Goal: Transaction & Acquisition: Purchase product/service

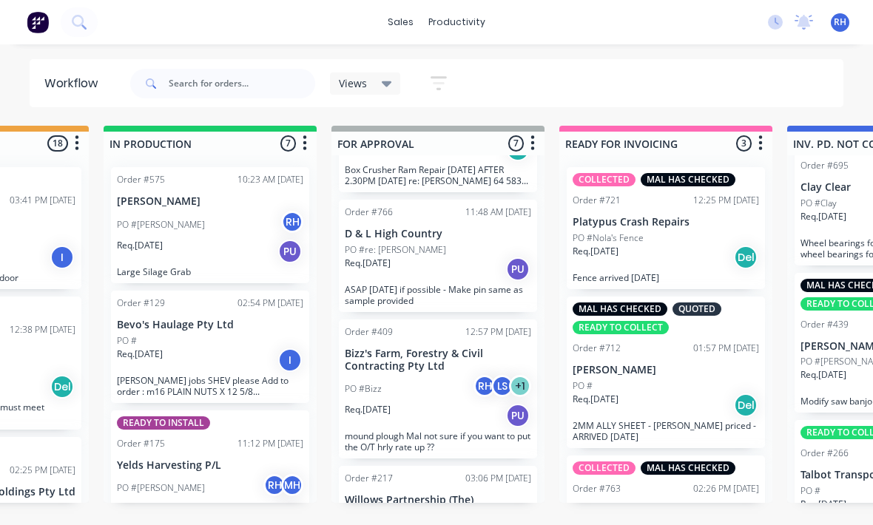
scroll to position [475, 0]
click at [401, 510] on div "PO #[PERSON_NAME]" at bounding box center [438, 516] width 186 height 13
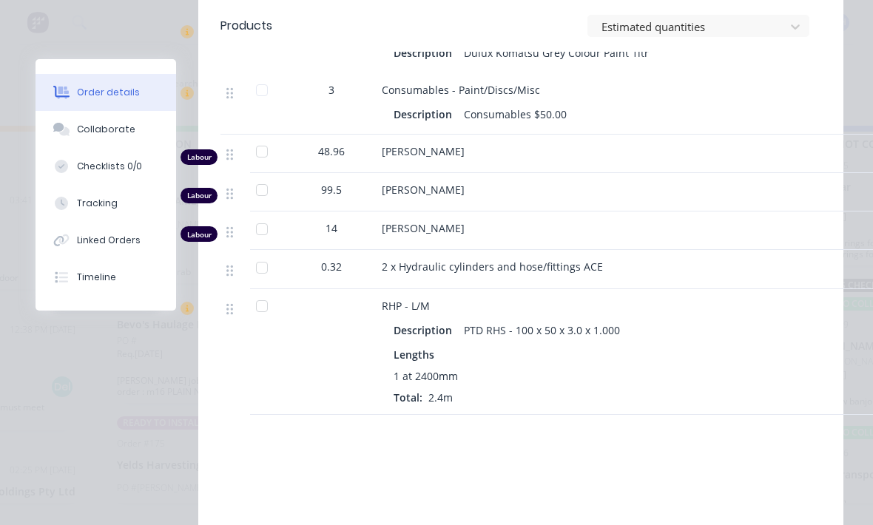
scroll to position [3270, 0]
click at [78, 203] on div "Tracking" at bounding box center [97, 203] width 41 height 13
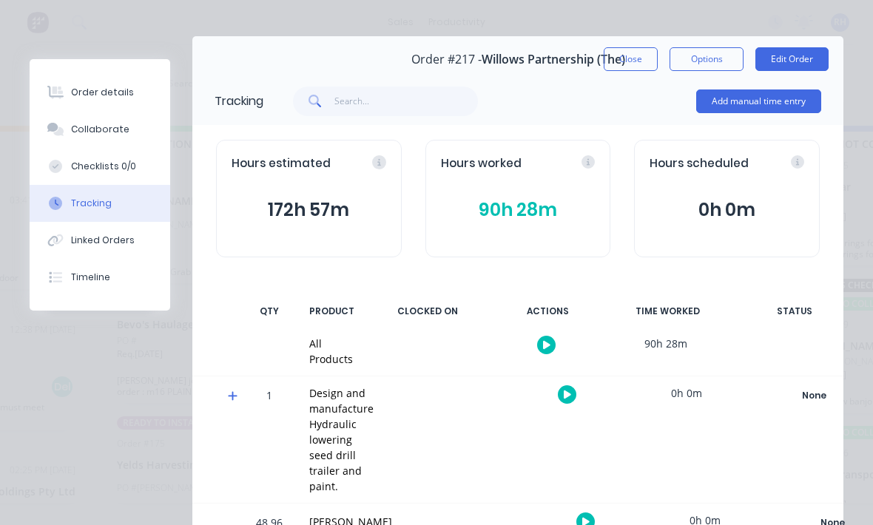
scroll to position [21, 0]
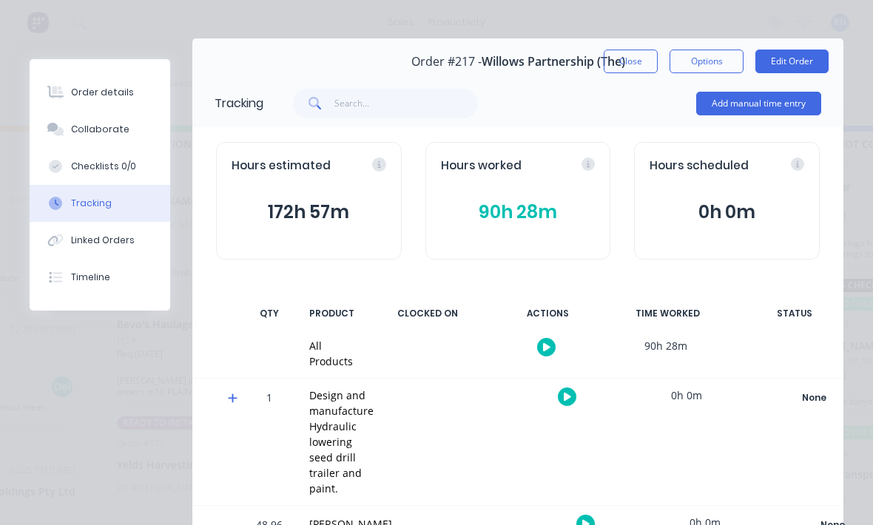
click at [780, 106] on button "Add manual time entry" at bounding box center [758, 104] width 125 height 24
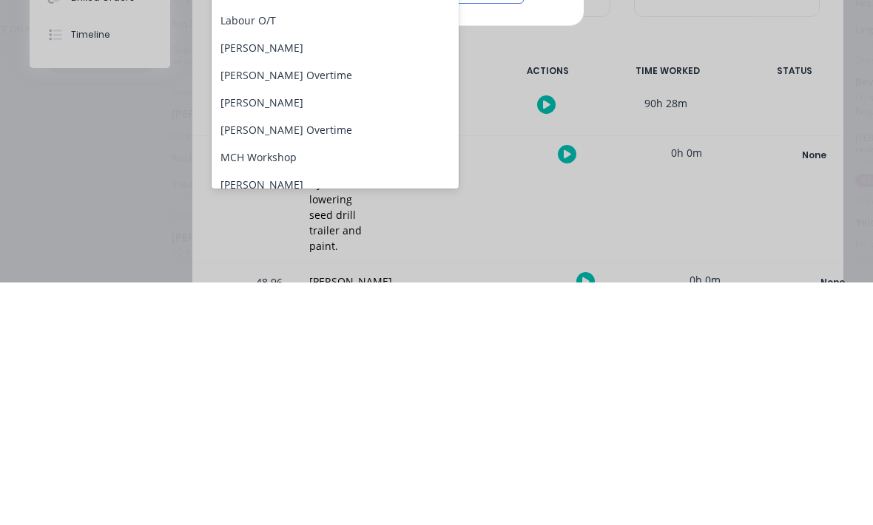
scroll to position [109, 0]
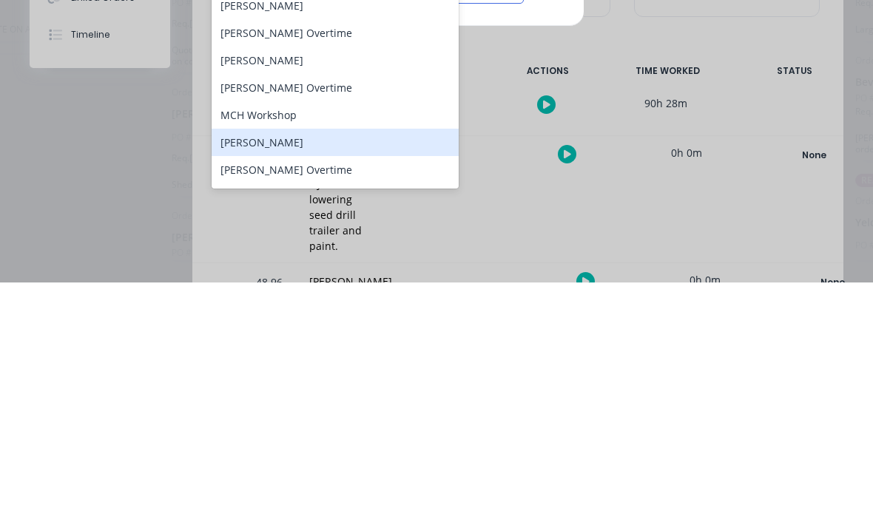
click at [370, 371] on div "[PERSON_NAME]" at bounding box center [334, 384] width 247 height 27
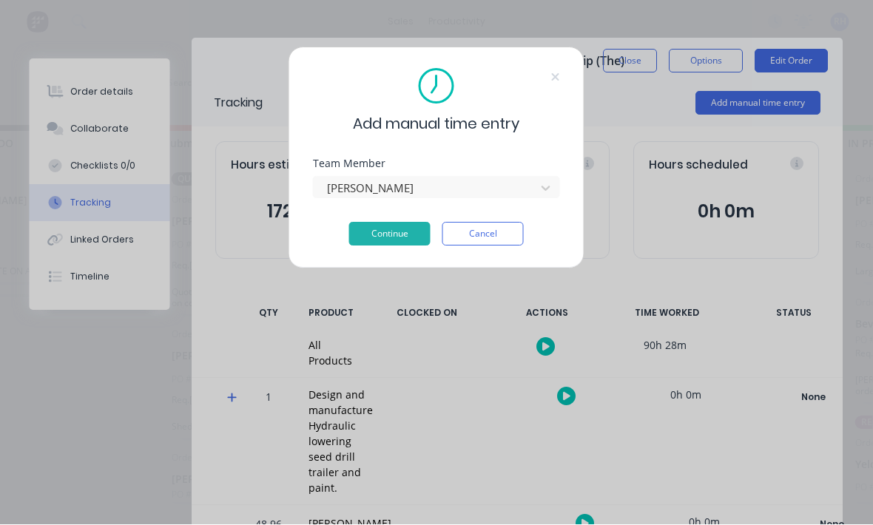
click at [393, 232] on button "Continue" at bounding box center [389, 235] width 81 height 24
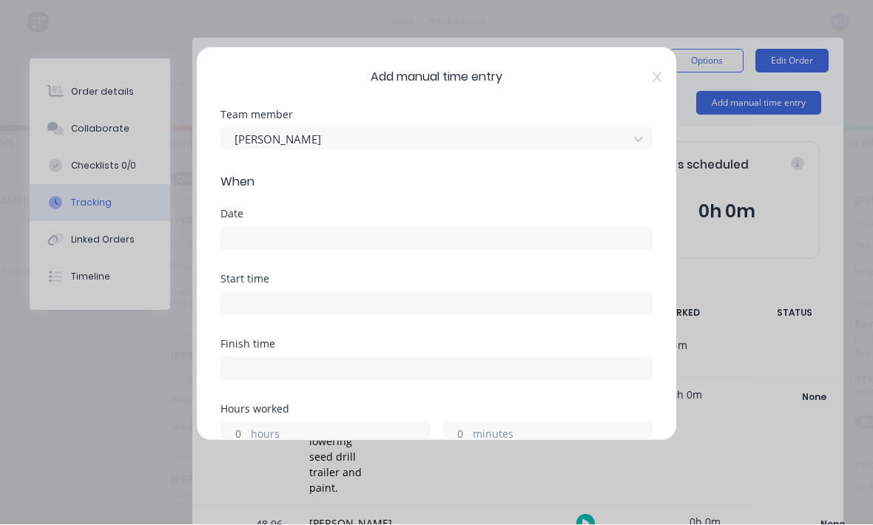
click at [441, 244] on input at bounding box center [436, 239] width 430 height 22
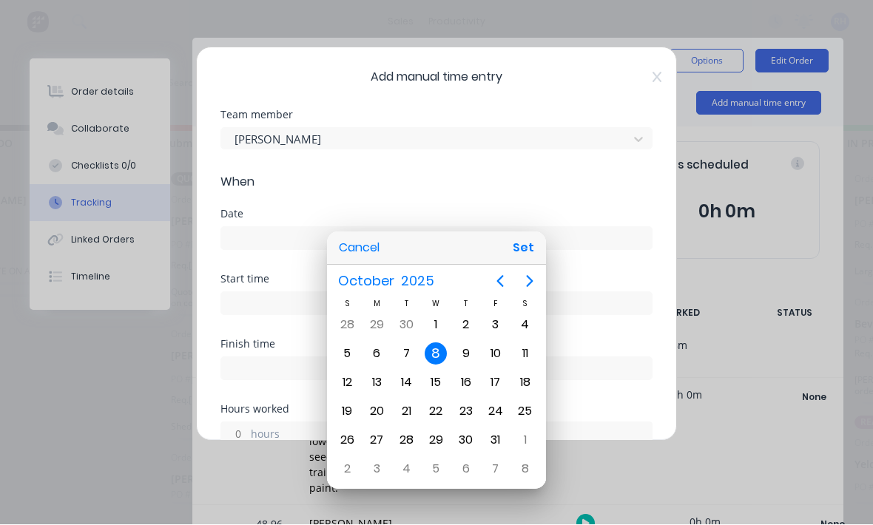
click at [498, 329] on div "3" at bounding box center [495, 325] width 22 height 22
click at [524, 249] on button "Set" at bounding box center [523, 248] width 33 height 27
type input "03/10/2025"
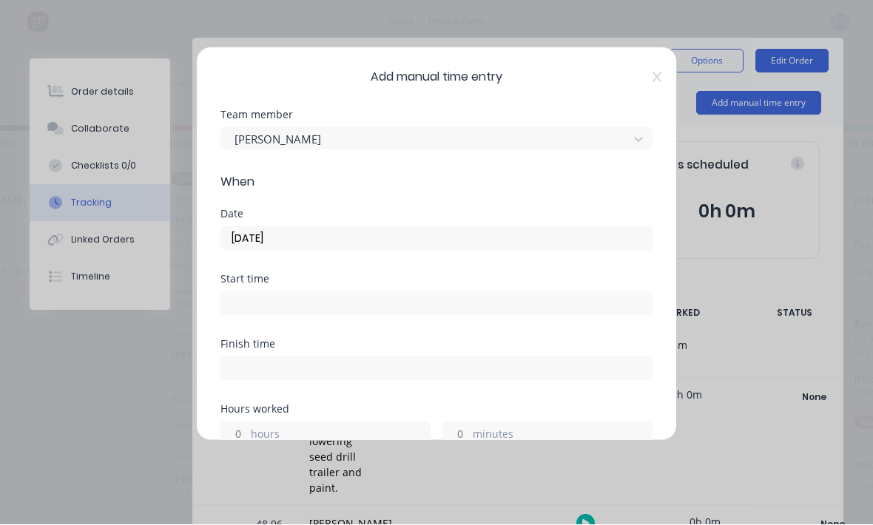
click at [447, 313] on input at bounding box center [436, 304] width 430 height 22
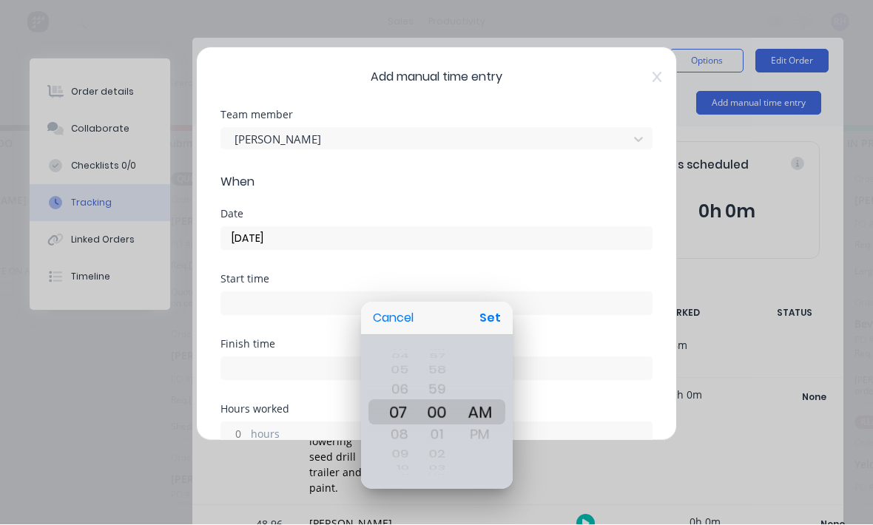
click at [488, 321] on button "Set" at bounding box center [489, 318] width 33 height 27
type input "07:00 AM"
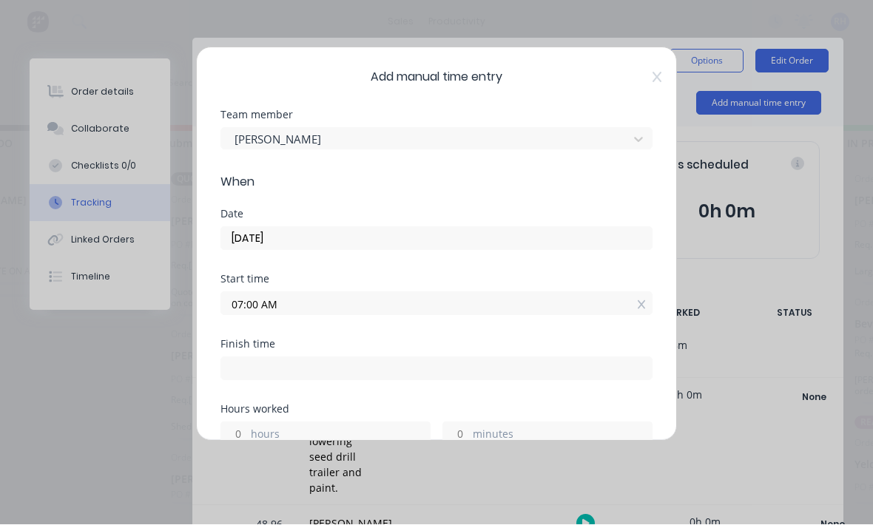
click at [441, 372] on input at bounding box center [436, 369] width 430 height 22
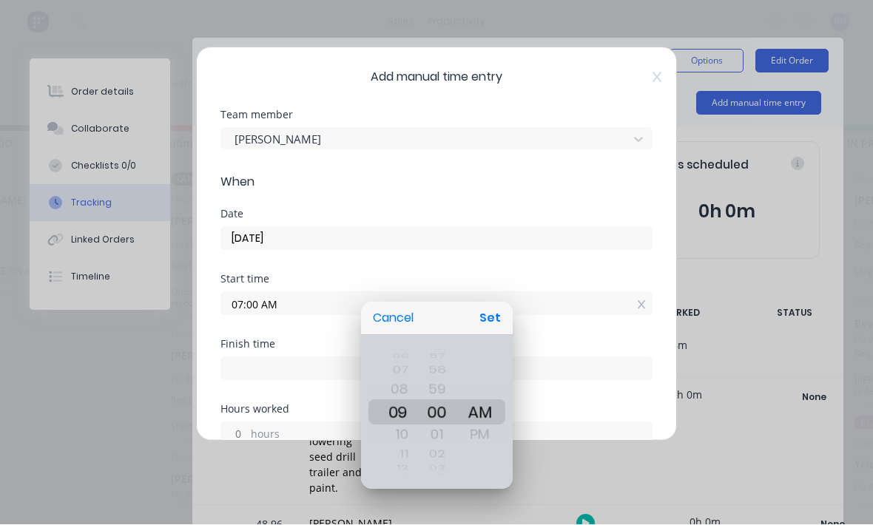
click at [498, 311] on button "Set" at bounding box center [489, 318] width 33 height 27
type input "09:00 AM"
type input "2"
type input "0"
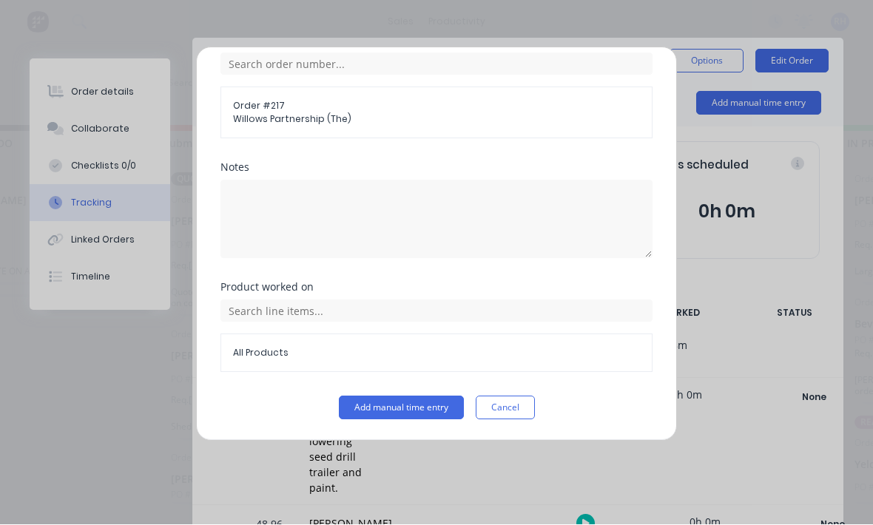
scroll to position [606, 0]
click at [427, 410] on button "Add manual time entry" at bounding box center [401, 408] width 125 height 24
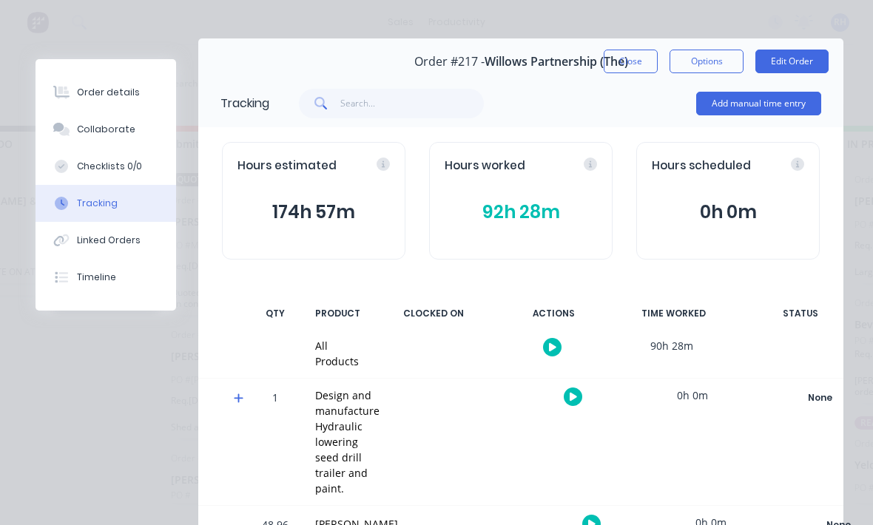
click at [644, 58] on button "Close" at bounding box center [630, 62] width 54 height 24
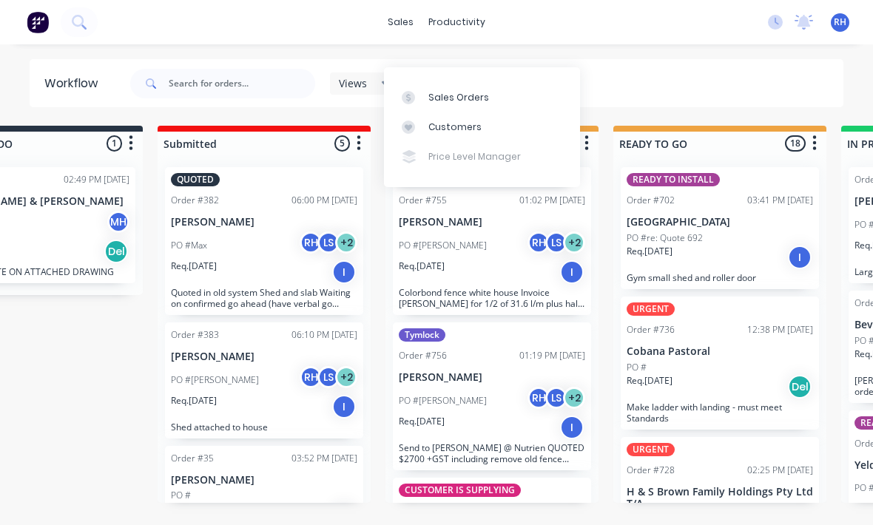
click at [433, 91] on div "Sales Orders" at bounding box center [458, 97] width 61 height 13
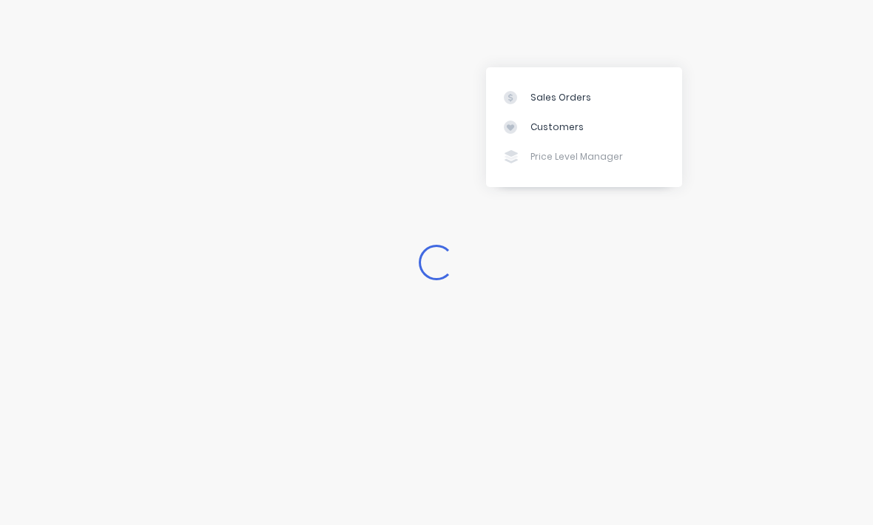
scroll to position [27, 0]
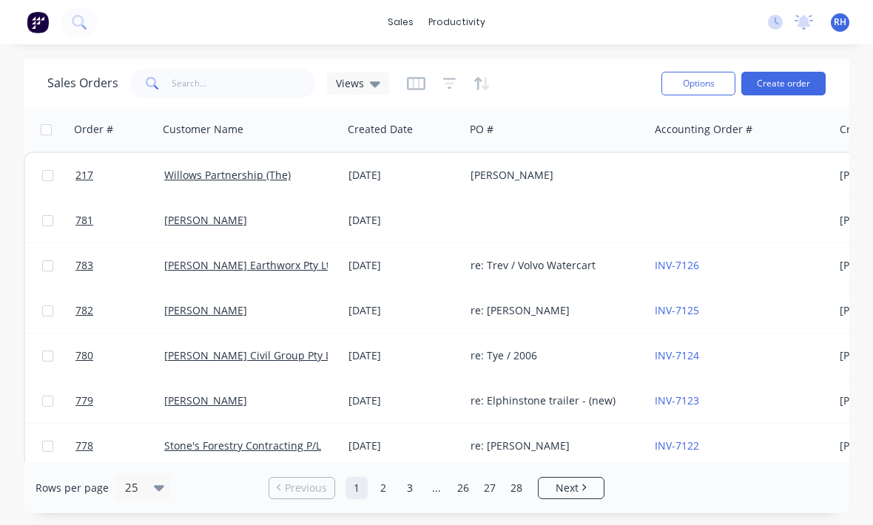
click at [796, 72] on button "Create order" at bounding box center [783, 84] width 84 height 24
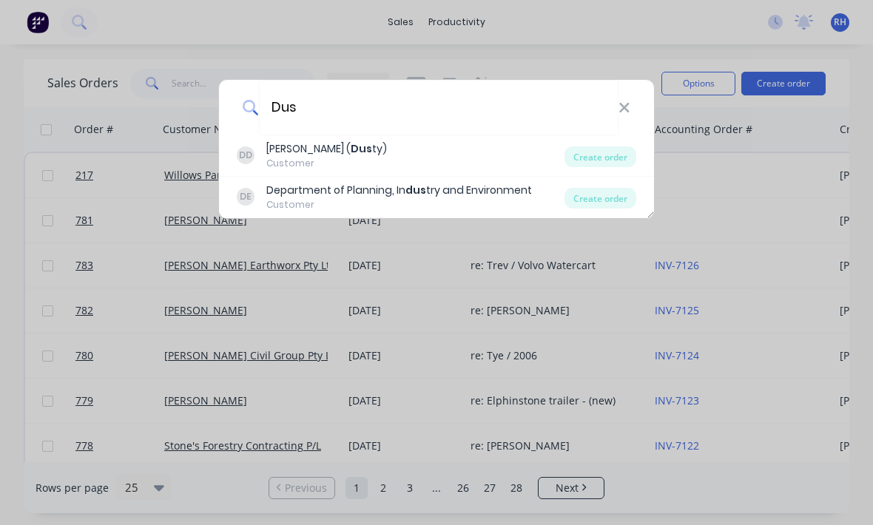
type input "Dus"
click at [619, 150] on div "Create order" at bounding box center [600, 156] width 72 height 21
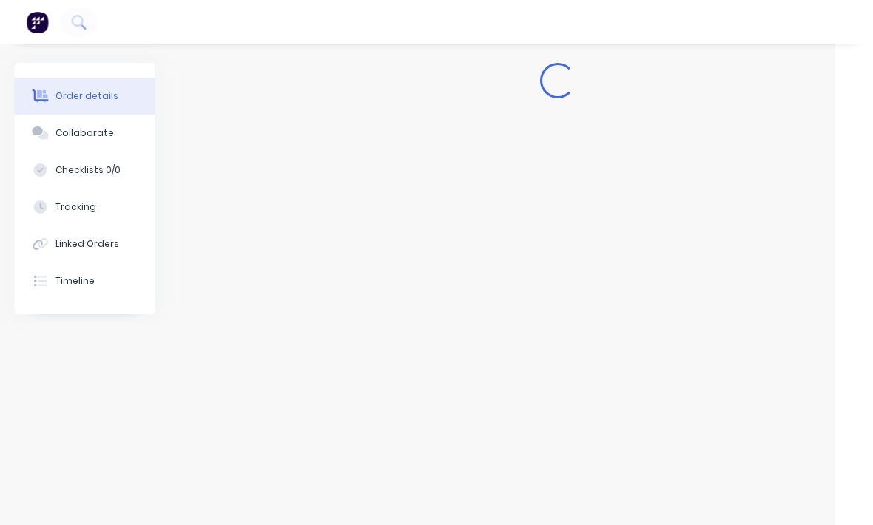
scroll to position [0, 37]
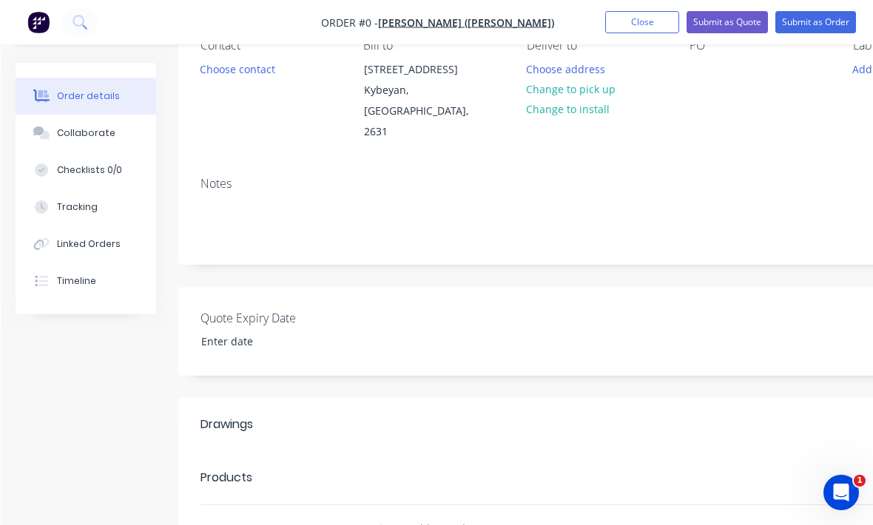
scroll to position [147, 0]
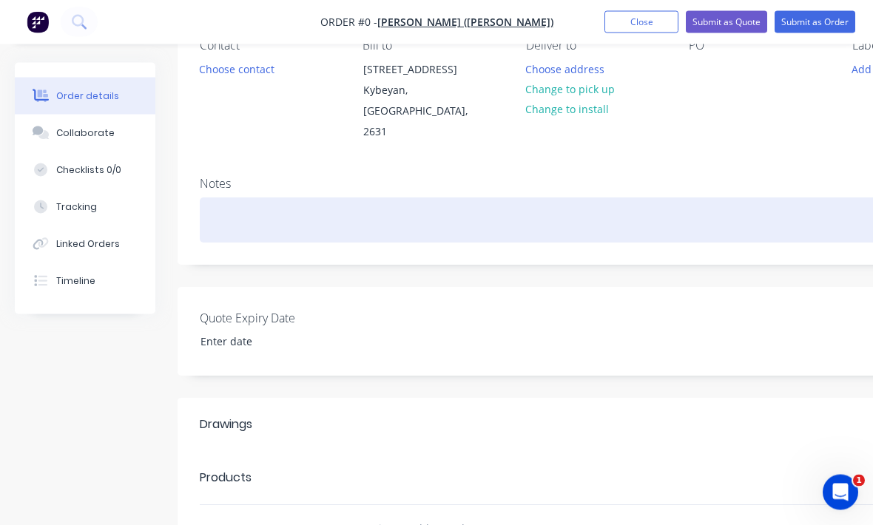
click at [705, 198] on div at bounding box center [595, 220] width 791 height 45
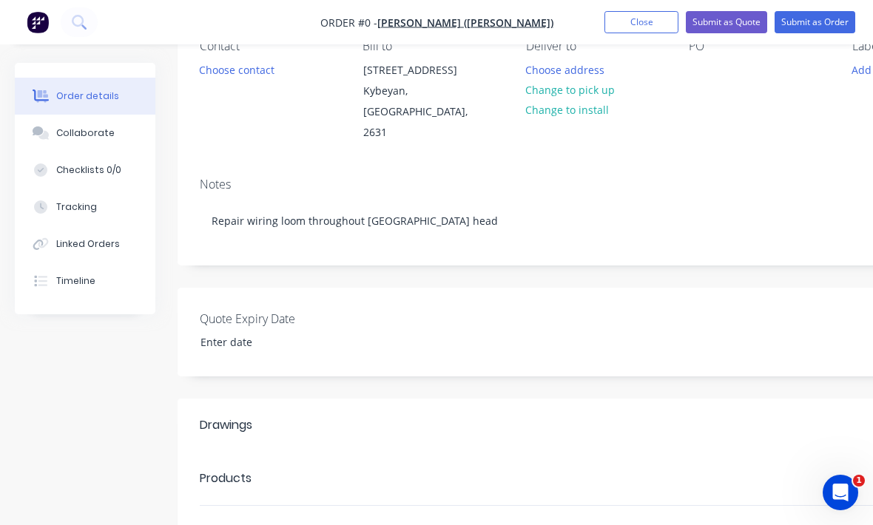
click at [815, 152] on div "Order details Collaborate Checklists 0/0 Tracking Linked Orders Timeline Order …" at bounding box center [514, 367] width 1028 height 902
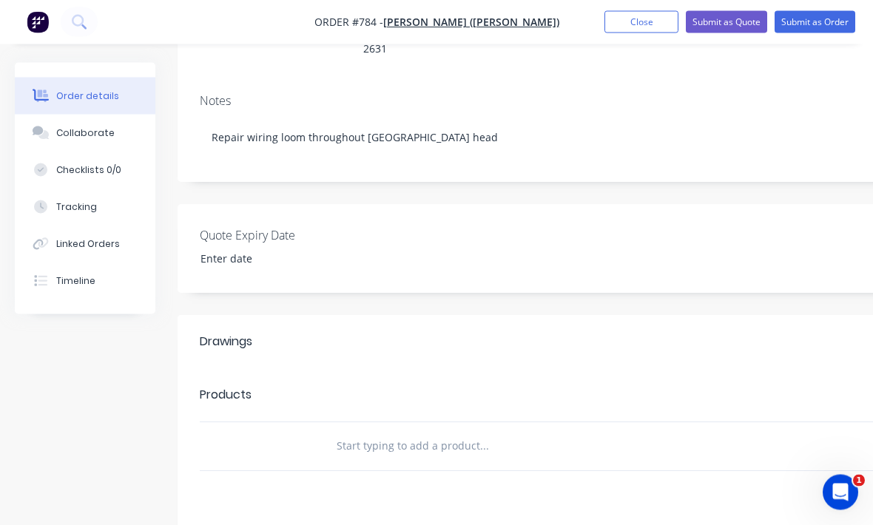
scroll to position [232, 0]
click at [748, 382] on div "Add product" at bounding box center [679, 394] width 623 height 24
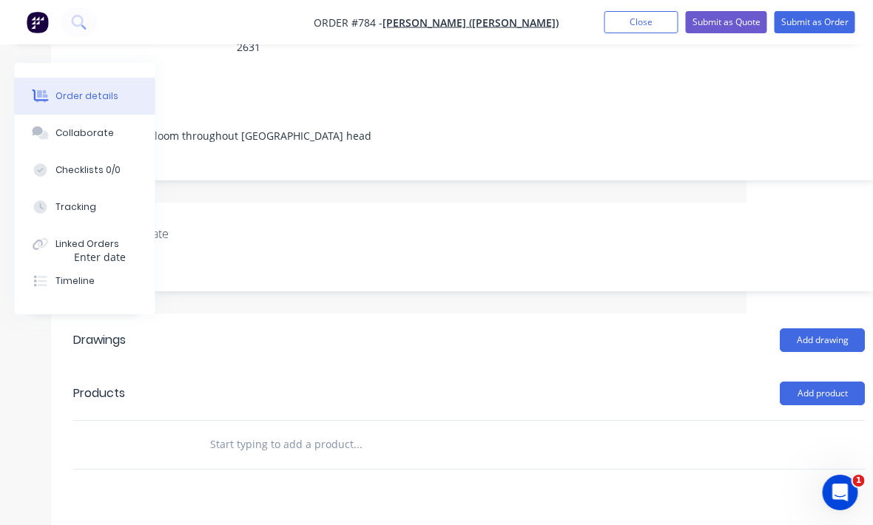
scroll to position [232, 126]
click at [735, 422] on div at bounding box center [468, 445] width 791 height 48
click at [676, 430] on div at bounding box center [457, 445] width 521 height 30
click at [237, 430] on input "text" at bounding box center [357, 445] width 296 height 30
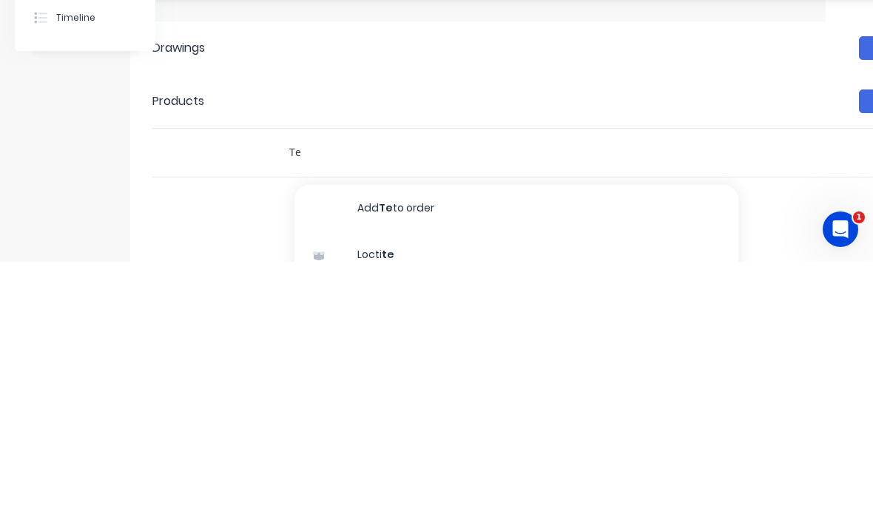
type input "T"
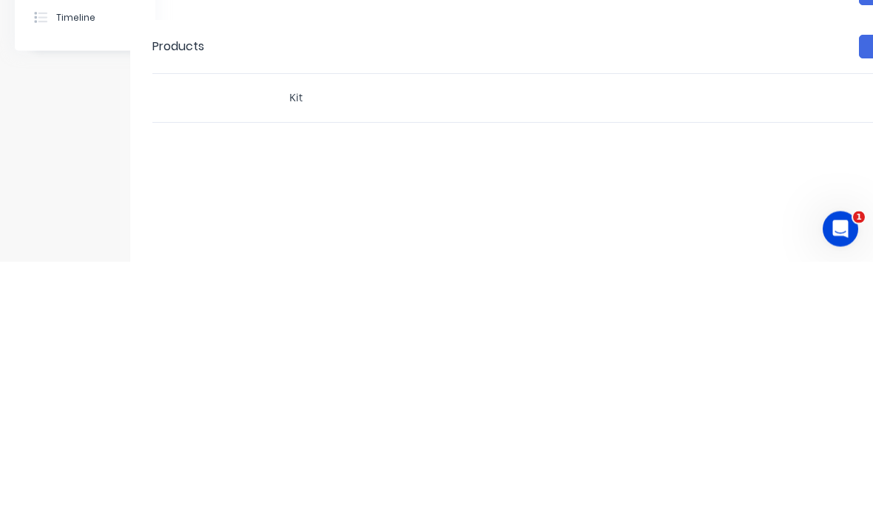
scroll to position [316, 47]
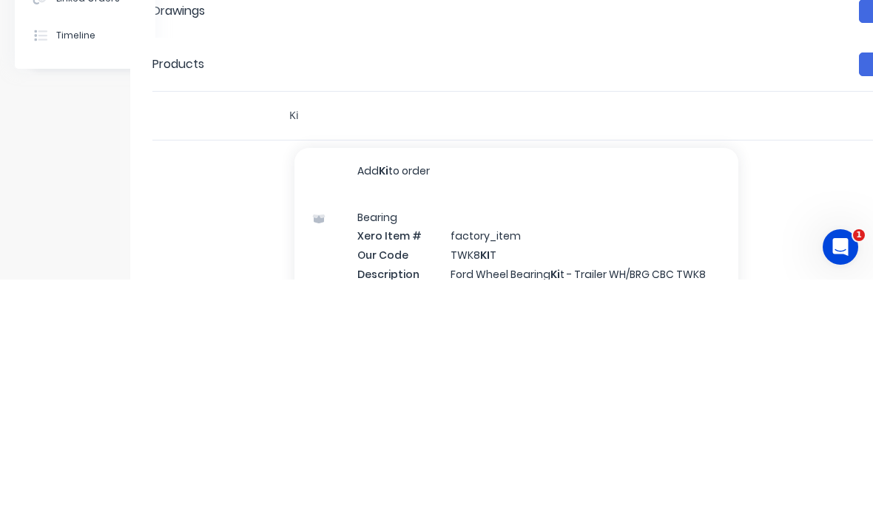
type input "K"
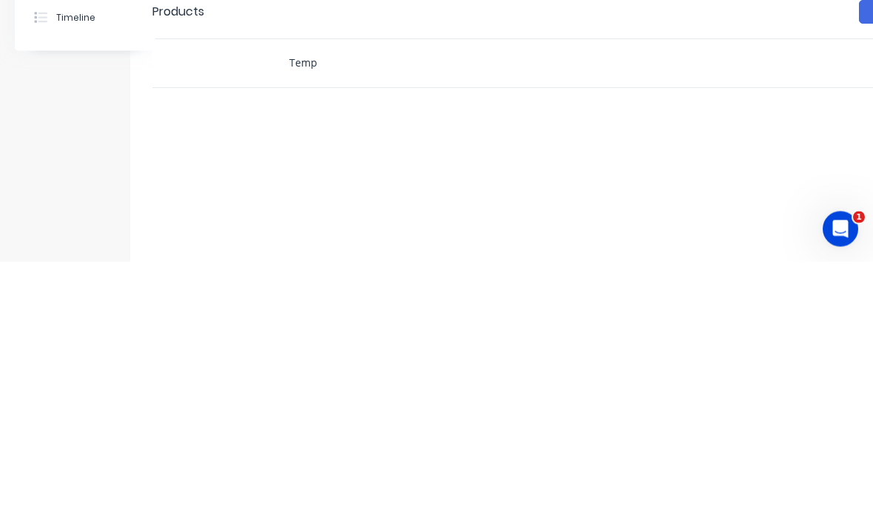
scroll to position [350, 47]
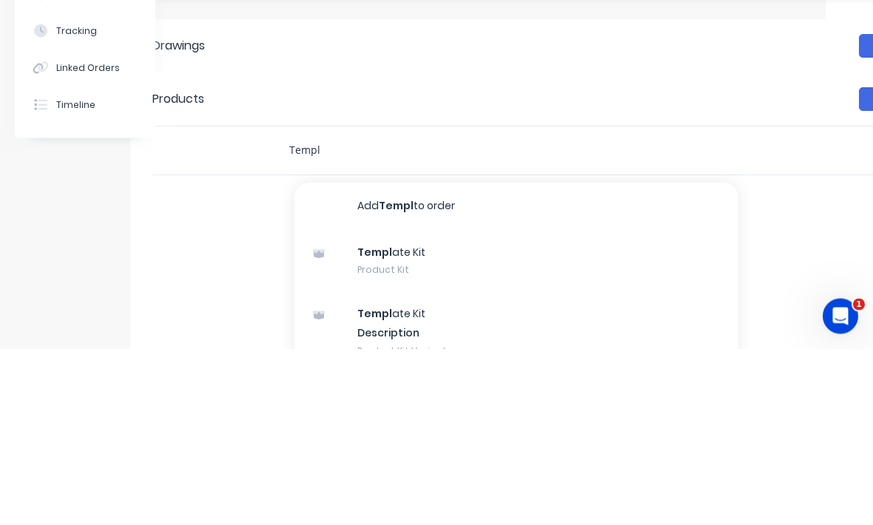
type input "Templ"
click at [676, 407] on div "Templ ate Kit Product Kit" at bounding box center [516, 438] width 444 height 62
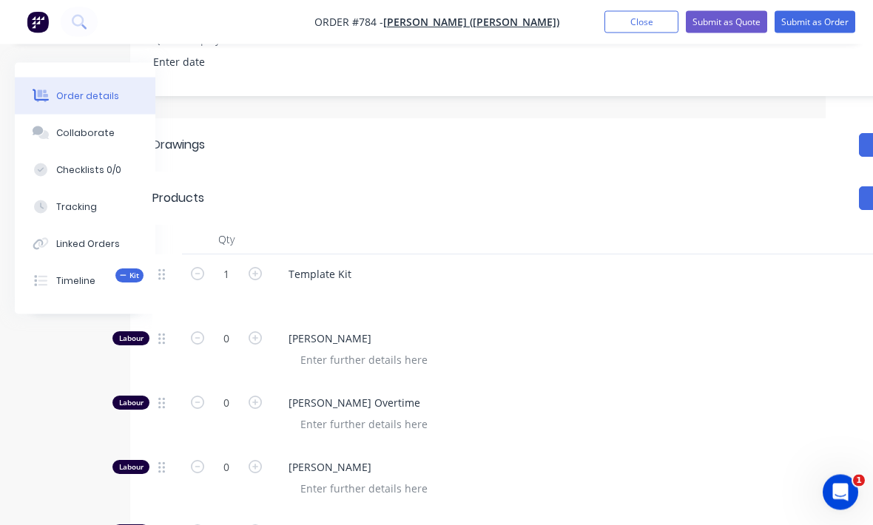
scroll to position [423, 47]
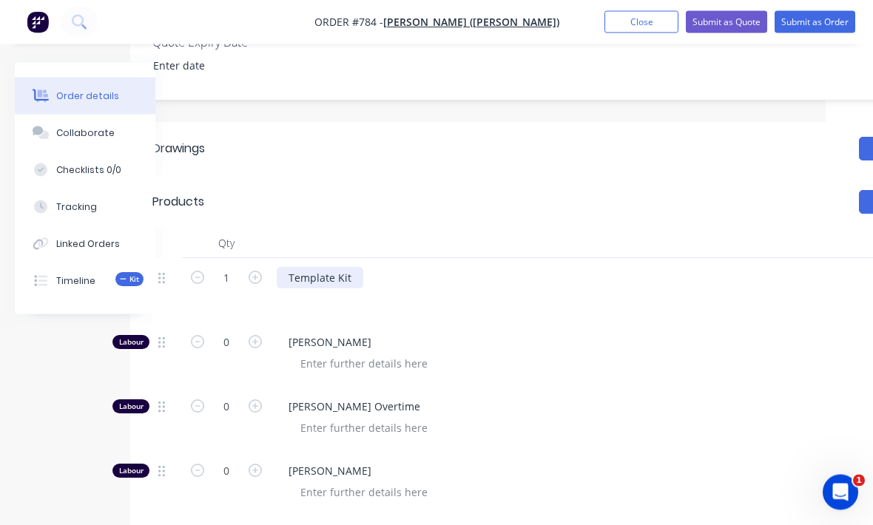
click at [346, 268] on div "Template Kit" at bounding box center [320, 278] width 87 height 21
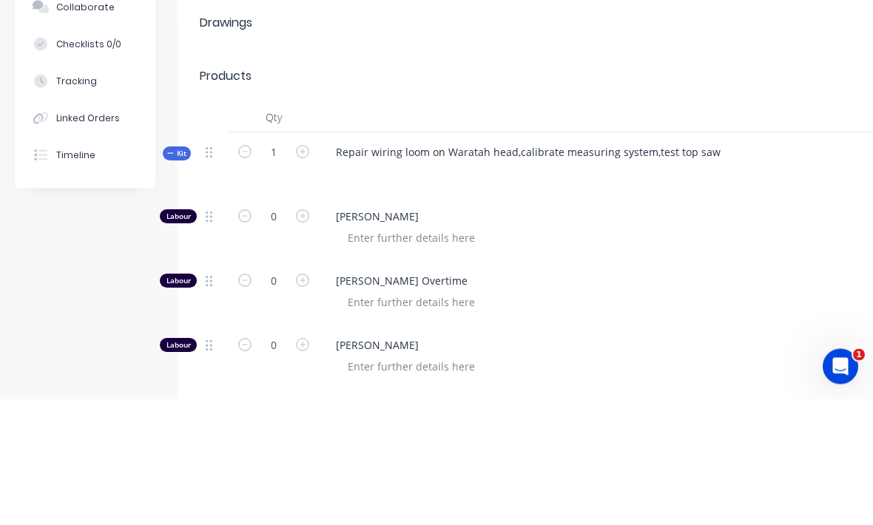
click at [726, 353] on div at bounding box center [620, 363] width 568 height 21
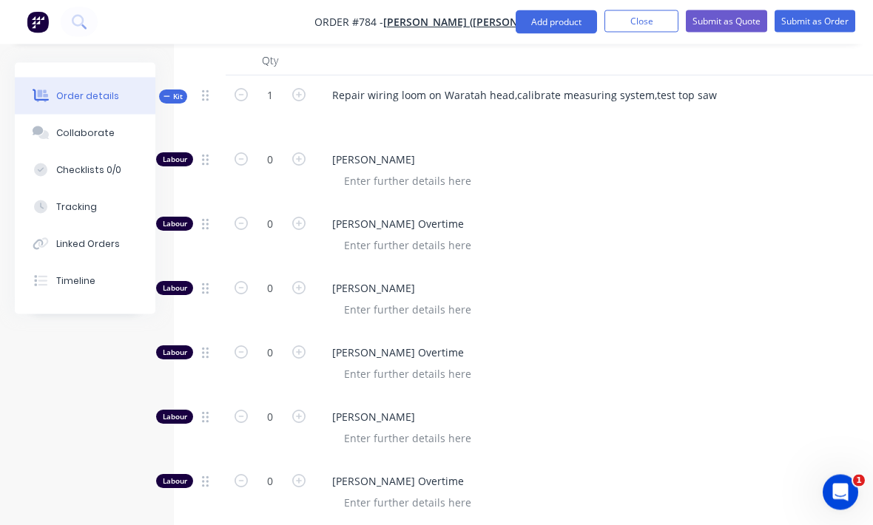
scroll to position [609, 4]
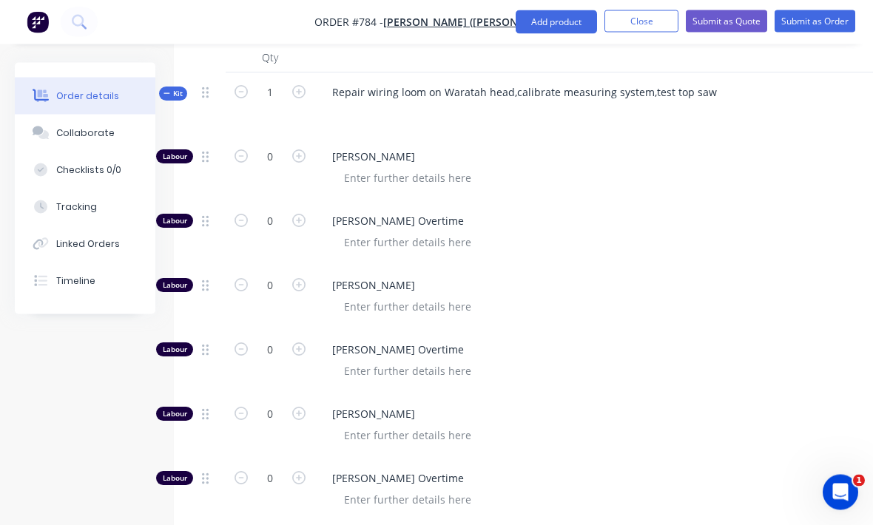
click at [314, 266] on div "[PERSON_NAME]" at bounding box center [610, 298] width 592 height 64
click at [307, 277] on button "button" at bounding box center [298, 285] width 19 height 16
click at [308, 265] on div "1" at bounding box center [270, 297] width 89 height 64
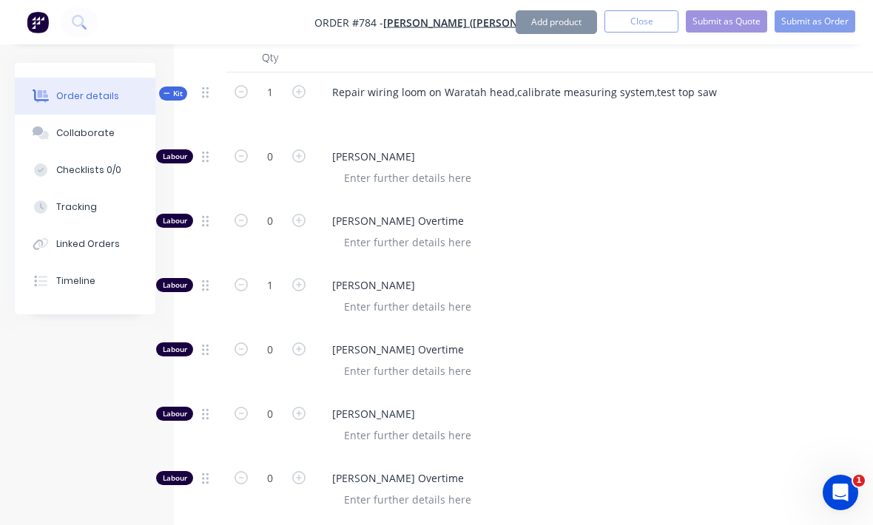
click at [305, 276] on button "button" at bounding box center [298, 284] width 19 height 16
click at [310, 266] on div "2" at bounding box center [270, 297] width 89 height 64
click at [306, 276] on button "button" at bounding box center [298, 284] width 19 height 16
click at [314, 266] on div "3" at bounding box center [270, 297] width 89 height 64
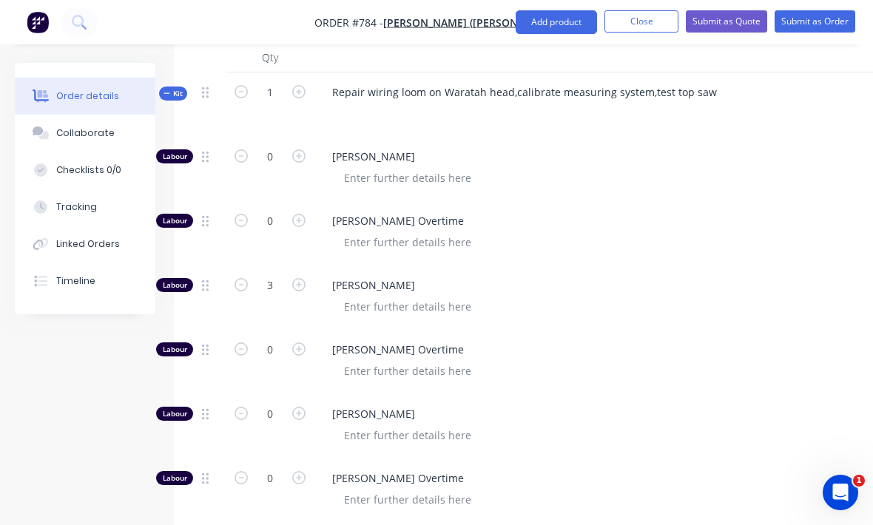
click at [318, 267] on div "[PERSON_NAME]" at bounding box center [610, 297] width 592 height 64
click at [318, 266] on div "[PERSON_NAME]" at bounding box center [610, 297] width 592 height 64
click at [307, 276] on button "button" at bounding box center [298, 284] width 19 height 16
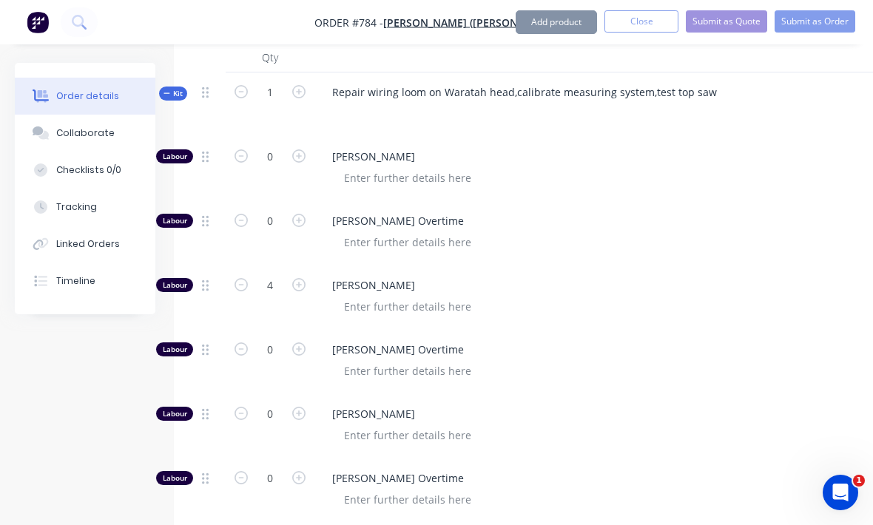
click at [308, 265] on div "4" at bounding box center [270, 297] width 89 height 64
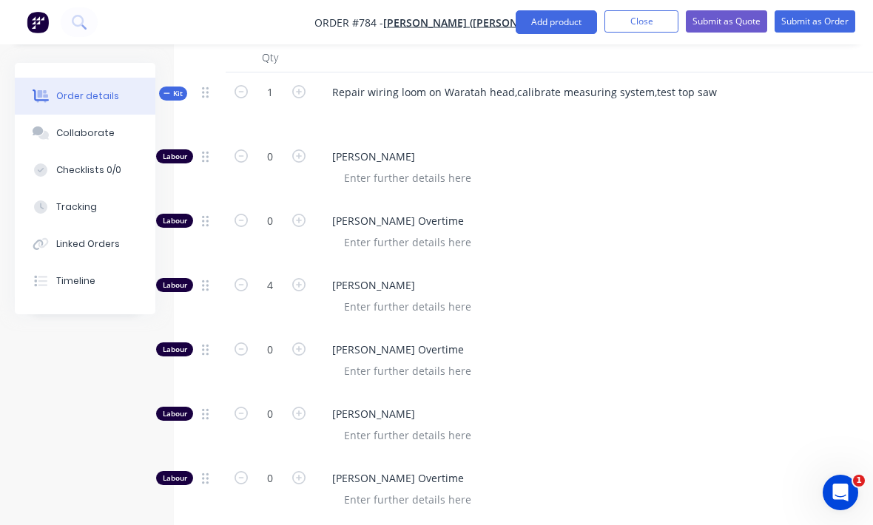
click at [308, 276] on button "button" at bounding box center [298, 284] width 19 height 16
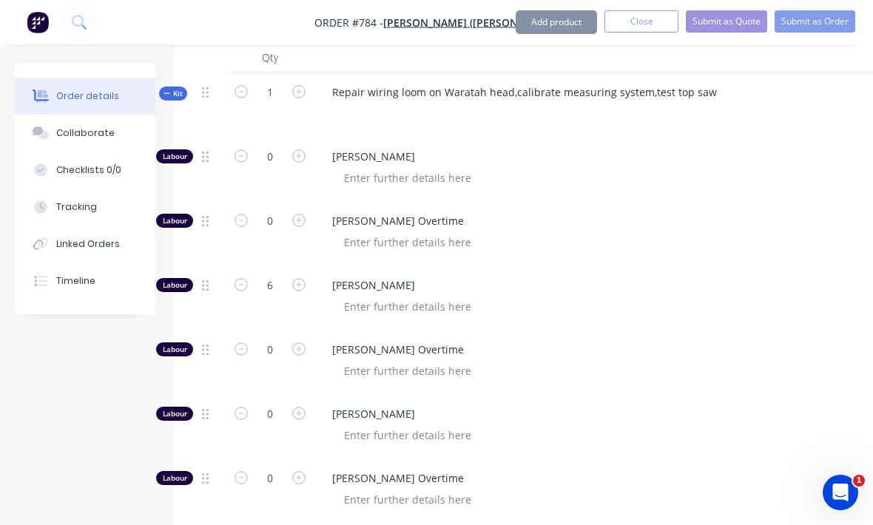
click at [308, 276] on button "button" at bounding box center [298, 284] width 19 height 16
type input "7"
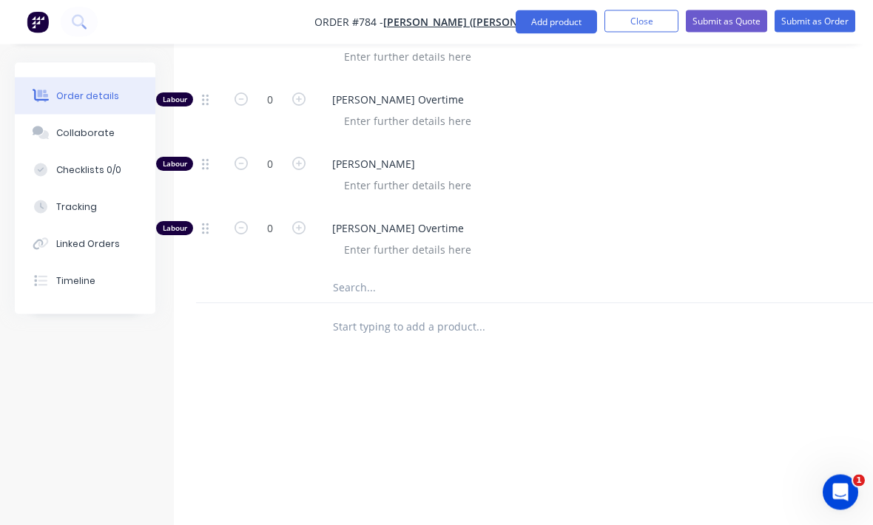
scroll to position [982, 4]
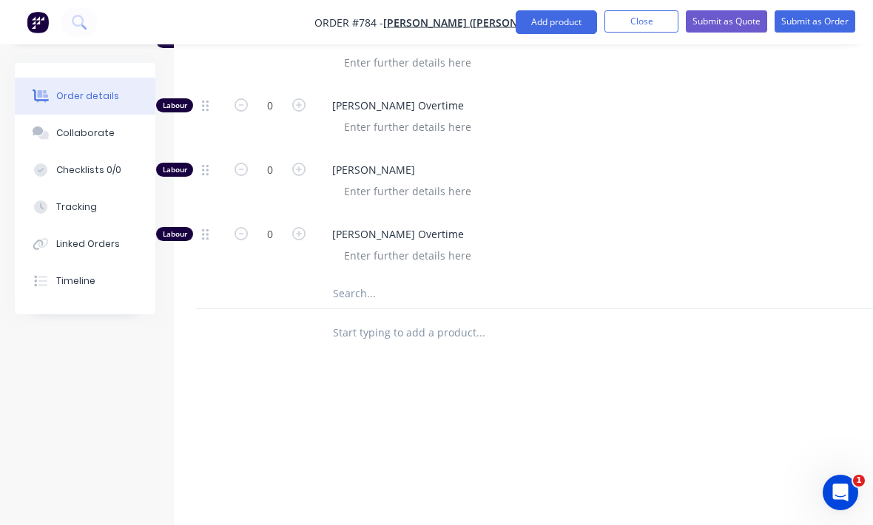
click at [687, 318] on div at bounding box center [542, 333] width 444 height 30
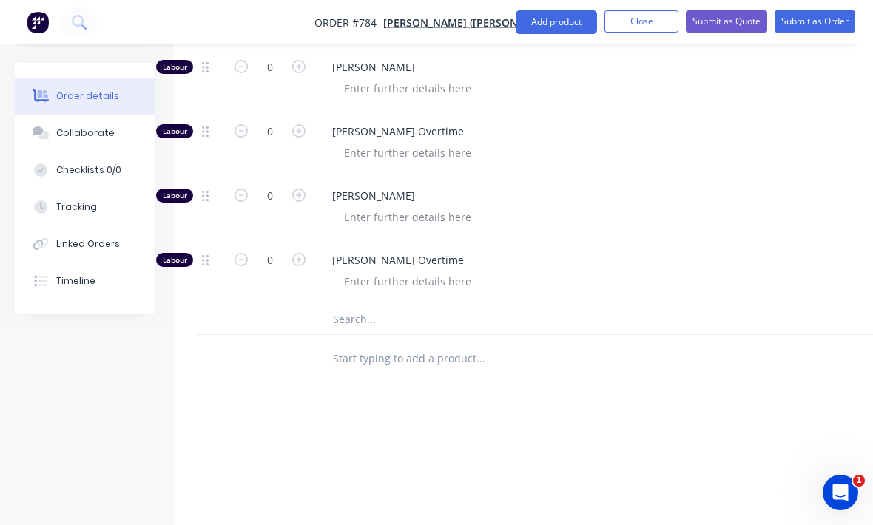
click at [814, 18] on button "Submit as Order" at bounding box center [814, 21] width 81 height 22
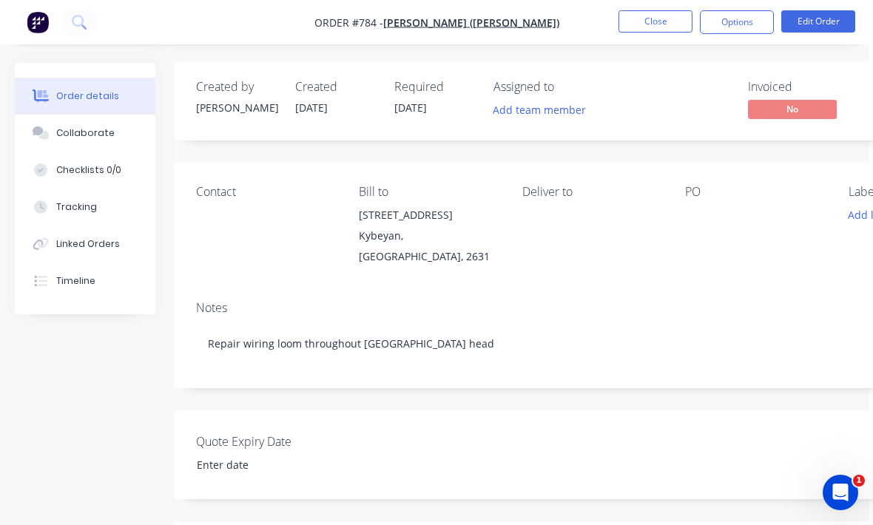
scroll to position [0, 4]
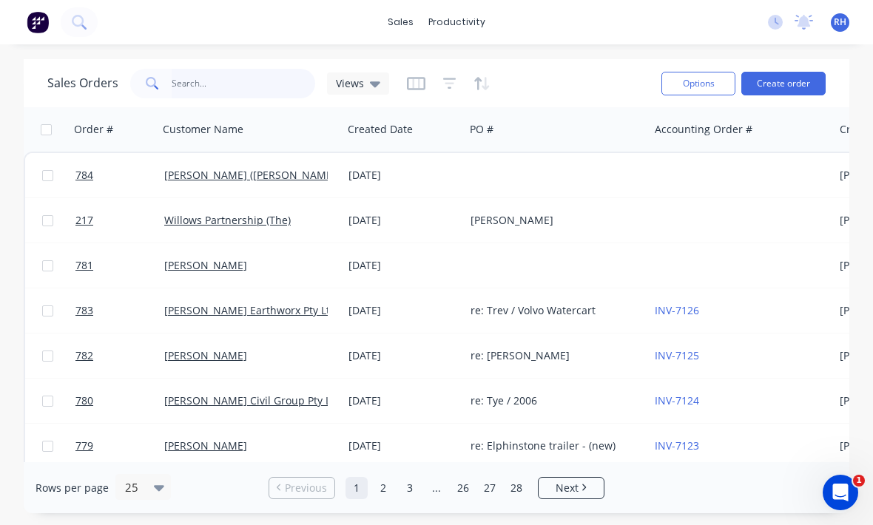
click at [182, 69] on input "text" at bounding box center [244, 84] width 144 height 30
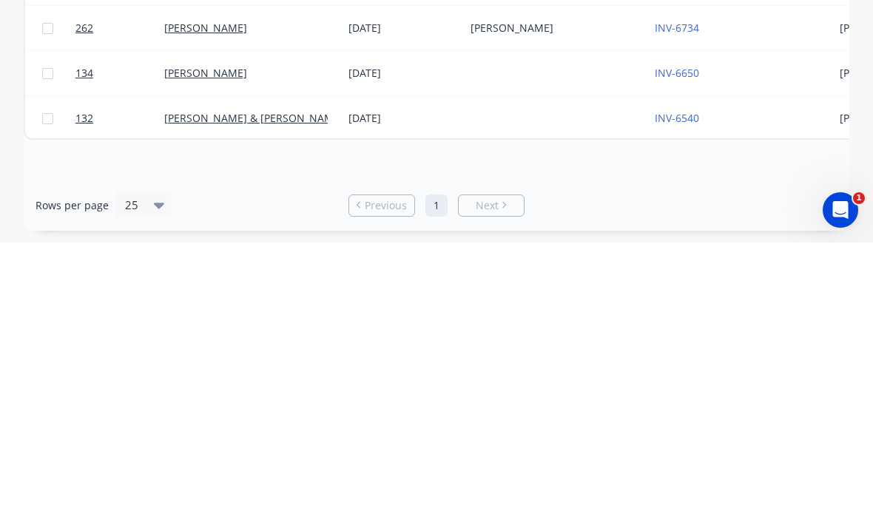
scroll to position [0, 0]
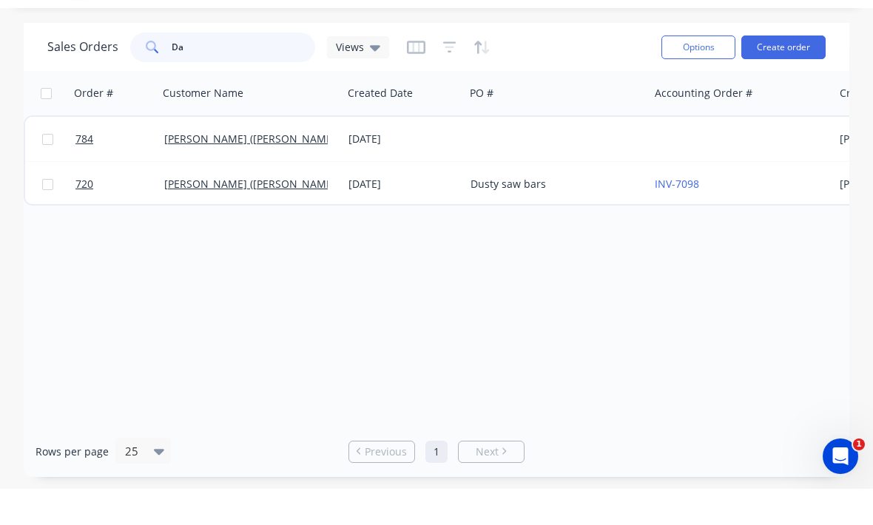
type input "D"
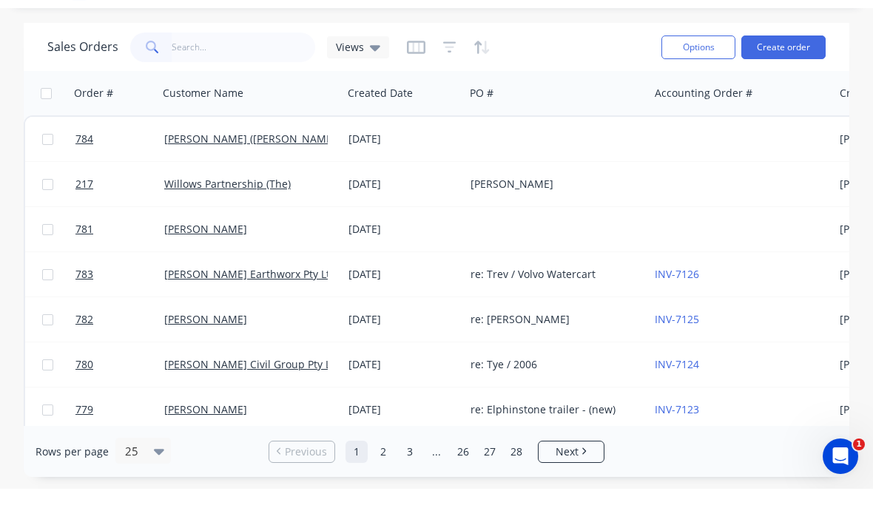
click at [702, 72] on button "Options" at bounding box center [698, 84] width 74 height 24
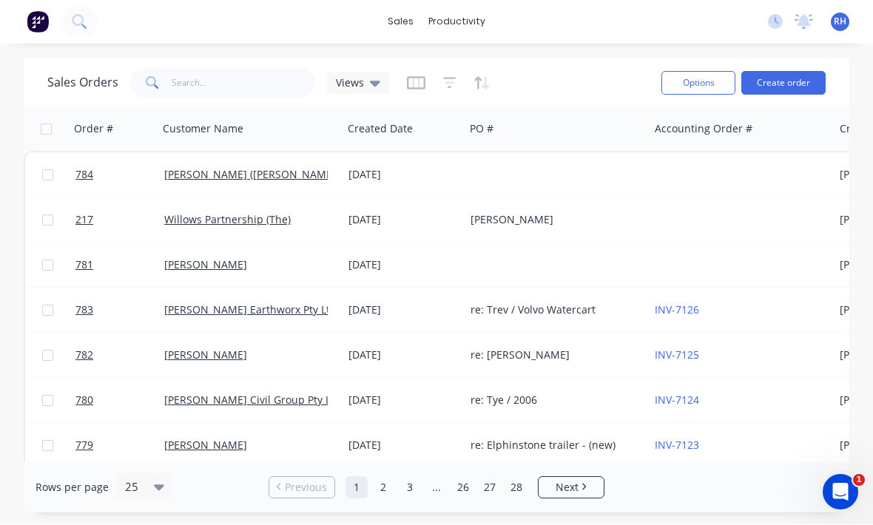
click at [799, 166] on div at bounding box center [741, 175] width 184 height 44
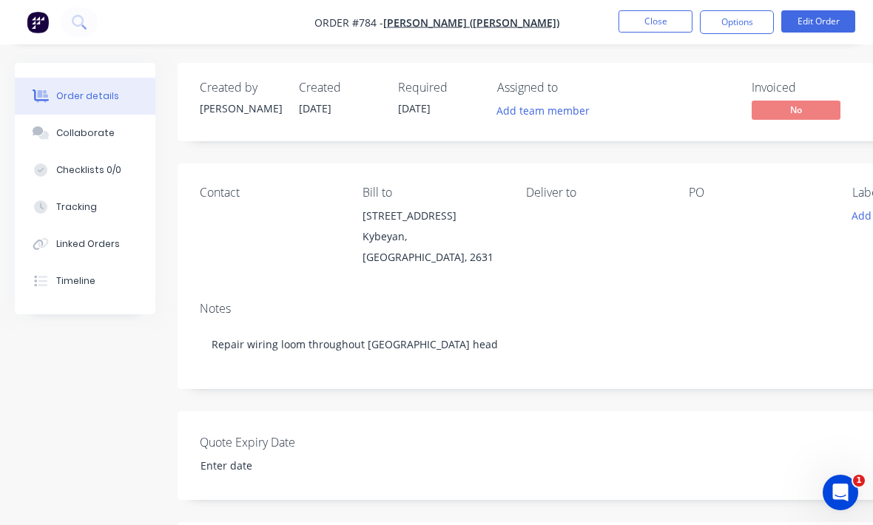
click at [663, 27] on button "Close" at bounding box center [655, 21] width 74 height 22
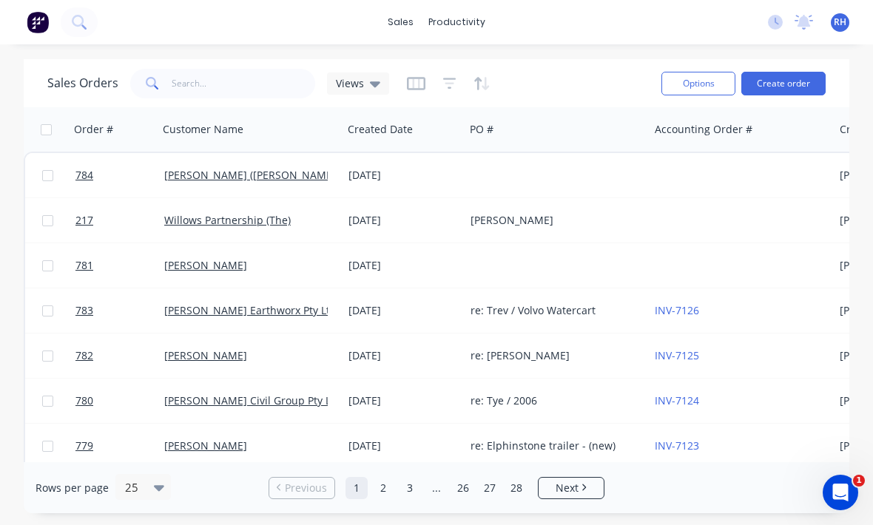
click at [645, 175] on div at bounding box center [556, 175] width 184 height 44
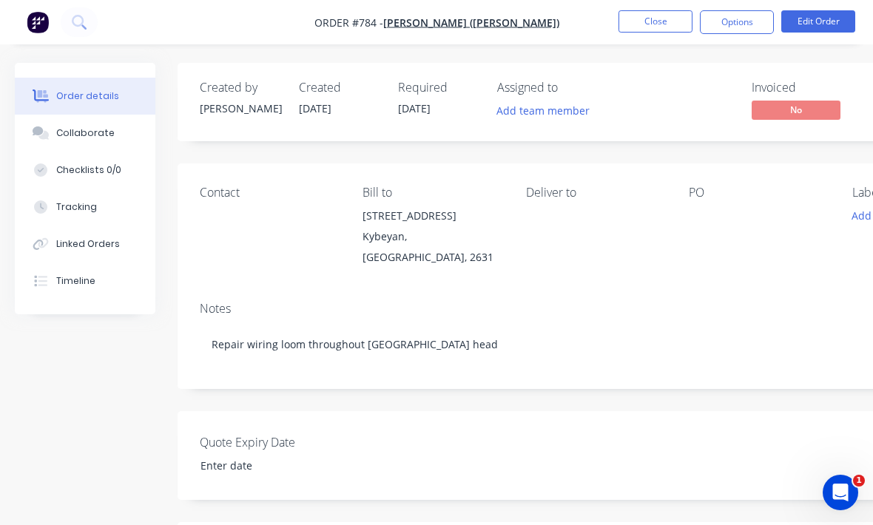
scroll to position [53, 0]
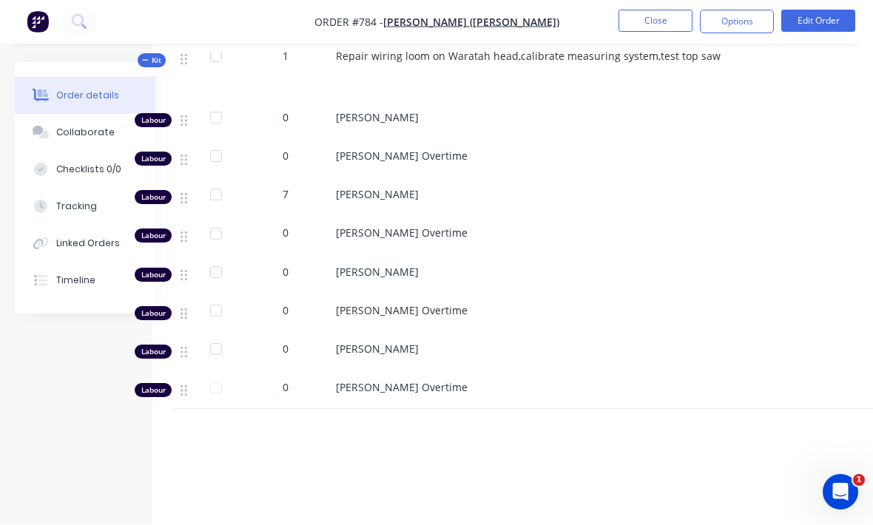
click at [812, 25] on button "Edit Order" at bounding box center [818, 21] width 74 height 22
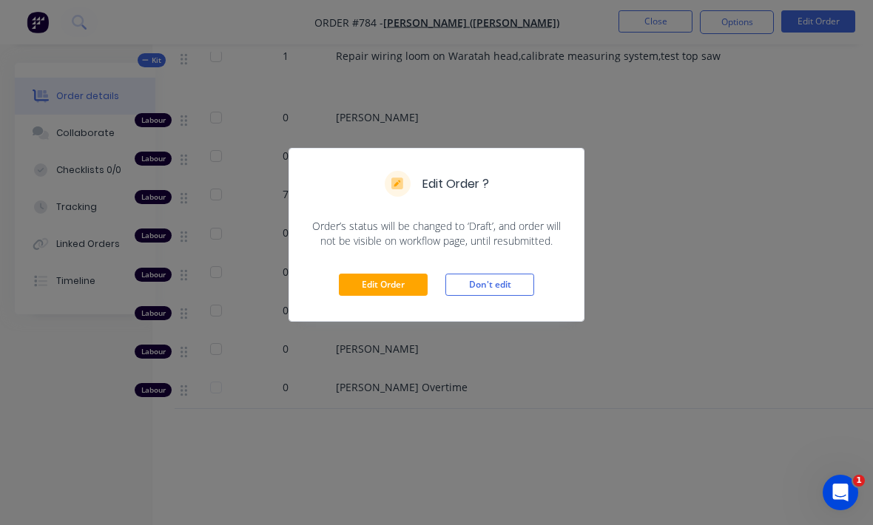
click at [410, 280] on button "Edit Order" at bounding box center [383, 285] width 89 height 22
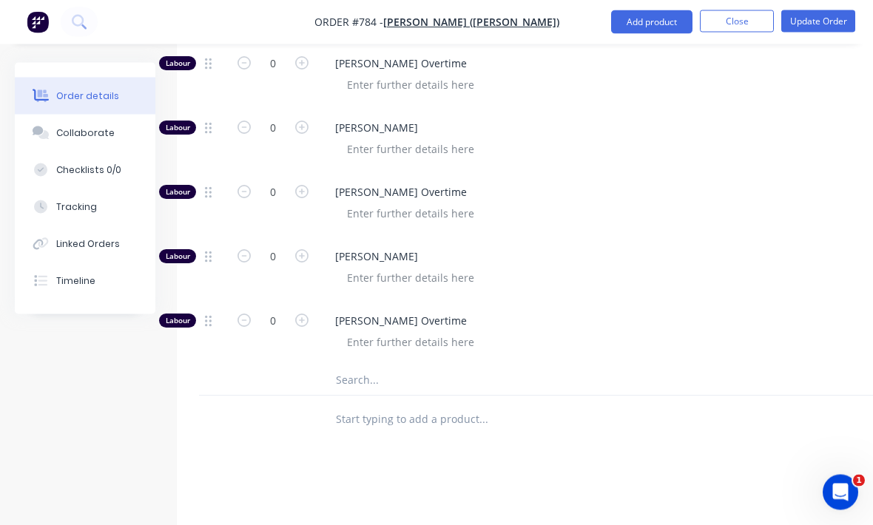
scroll to position [898, 1]
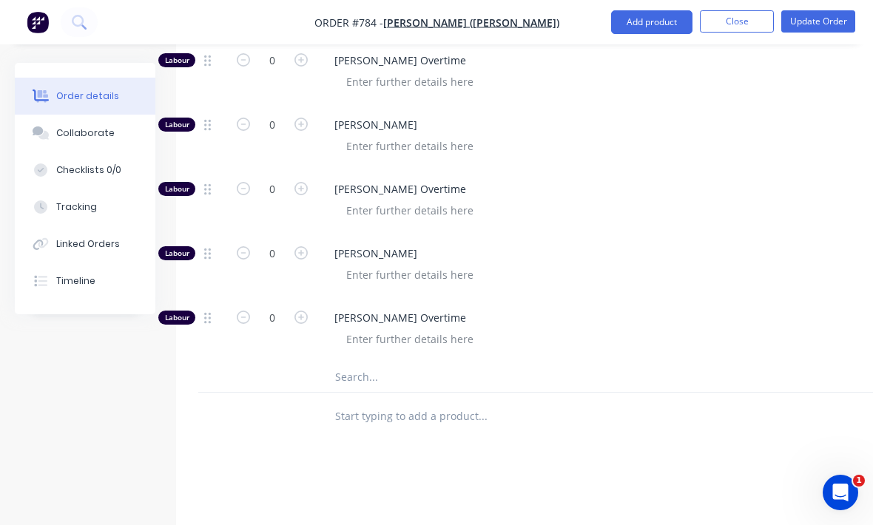
click at [495, 402] on input "text" at bounding box center [482, 417] width 296 height 30
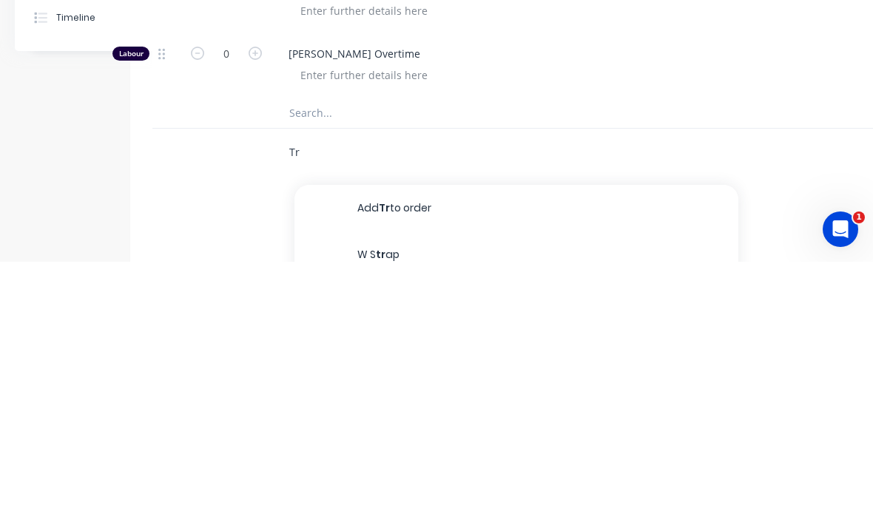
type input "T"
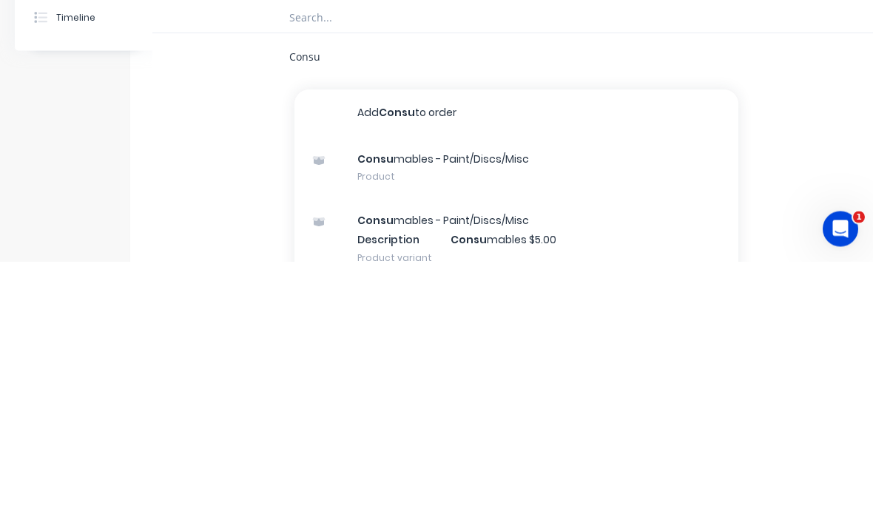
scroll to position [998, 47]
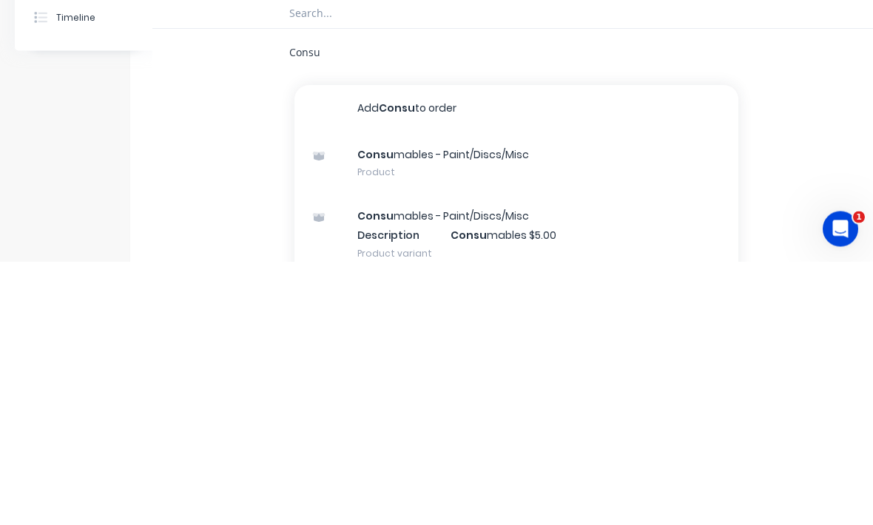
type input "Consu"
click at [600, 396] on div "Consu mables - Paint/Discs/Misc Product" at bounding box center [516, 427] width 444 height 62
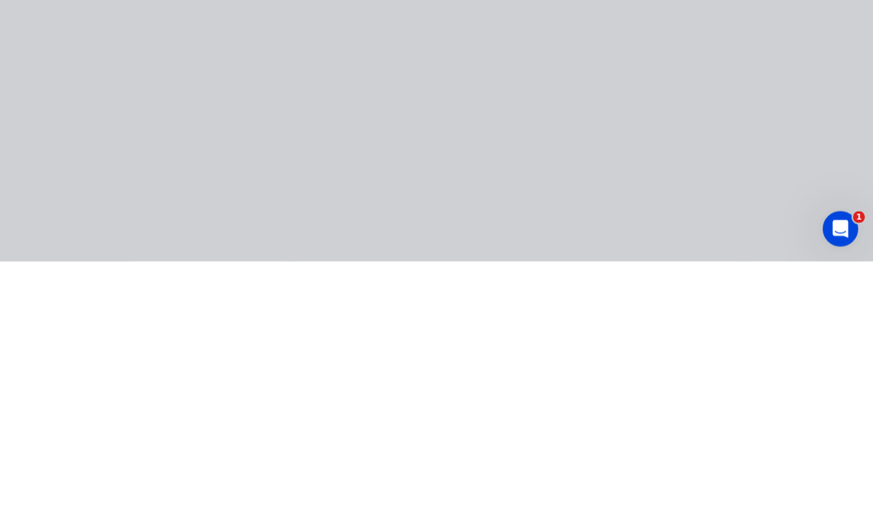
scroll to position [1026, 47]
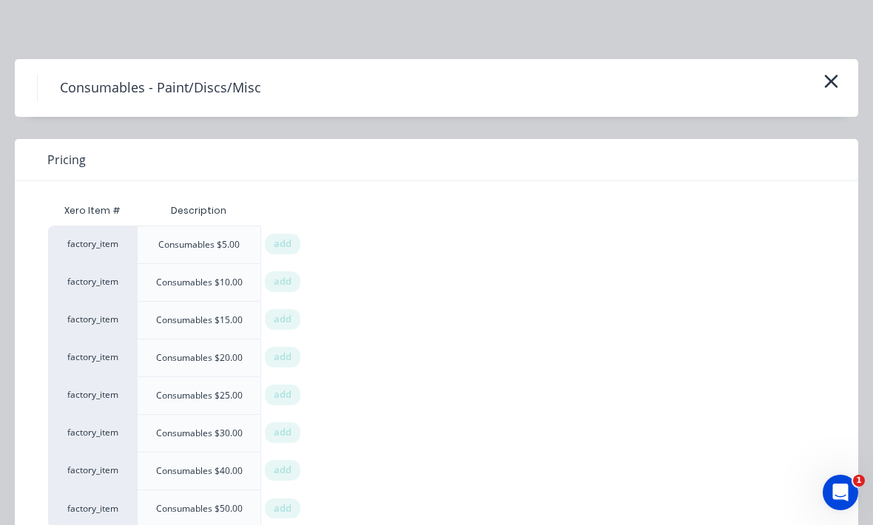
click at [285, 253] on div "add" at bounding box center [282, 244] width 35 height 21
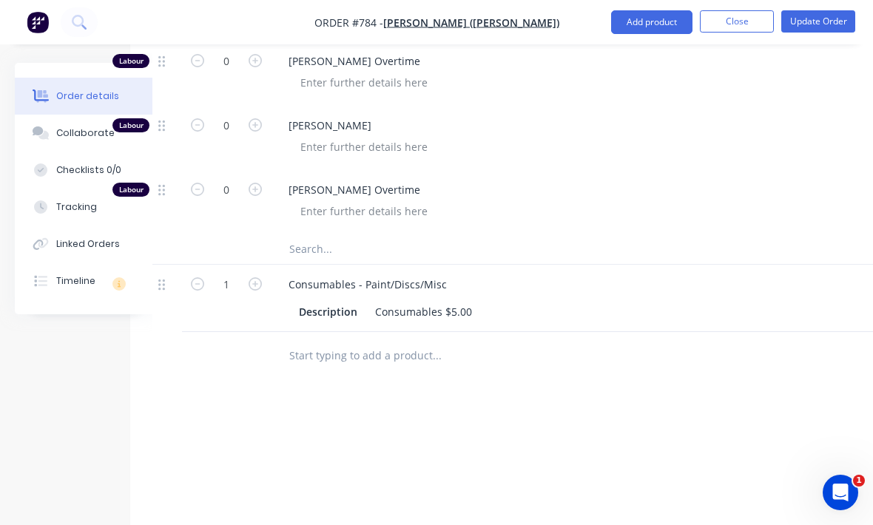
click at [700, 341] on div at bounding box center [499, 356] width 444 height 30
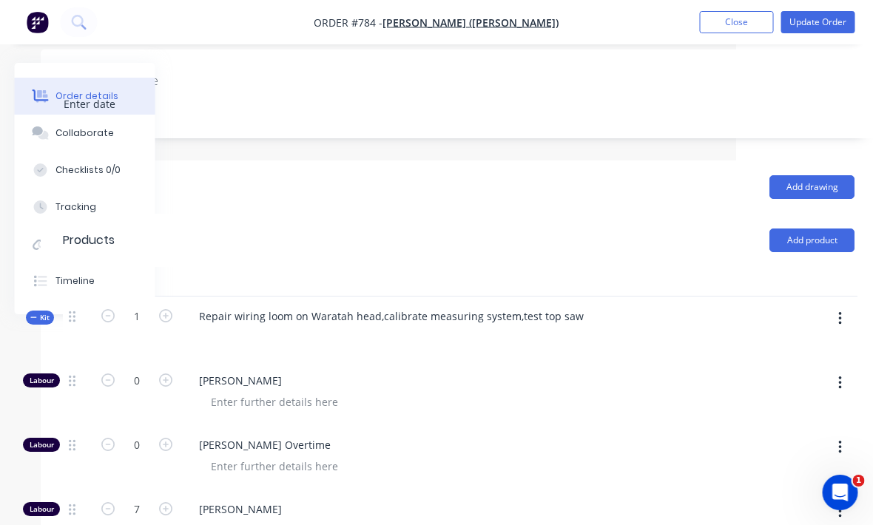
scroll to position [385, 155]
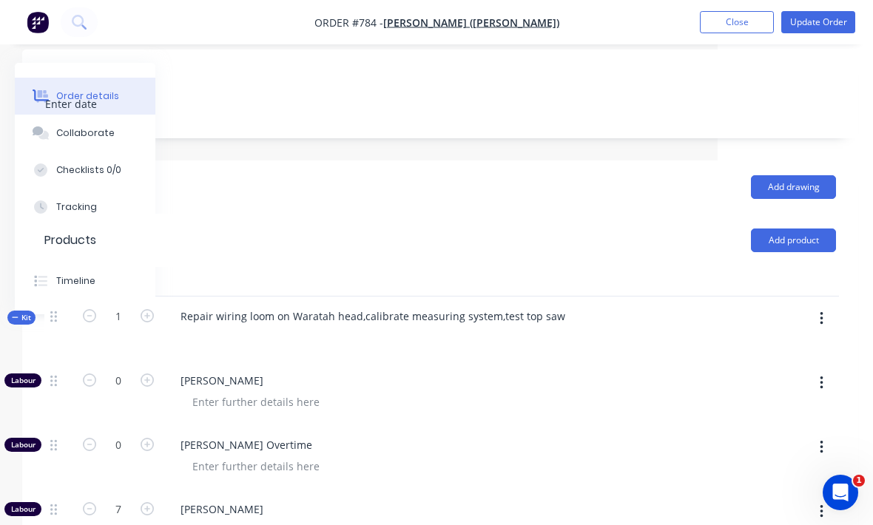
click at [824, 305] on button "button" at bounding box center [821, 318] width 35 height 27
click at [798, 347] on div "Add product to kit" at bounding box center [768, 357] width 114 height 21
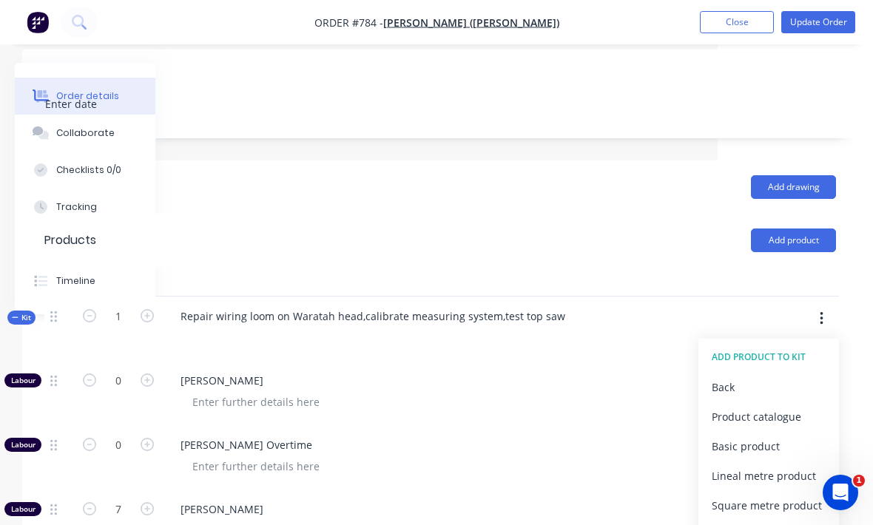
click at [793, 406] on div "Product catalogue" at bounding box center [768, 416] width 114 height 21
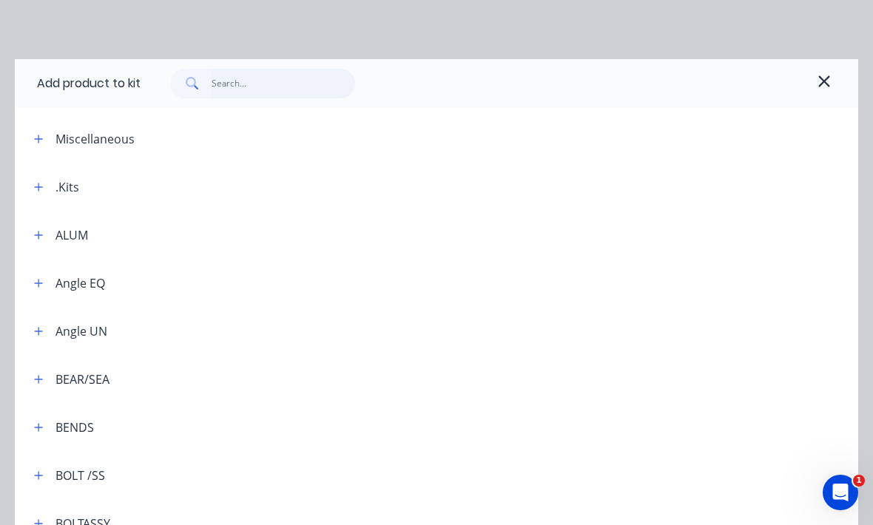
click at [278, 84] on input "text" at bounding box center [283, 84] width 144 height 30
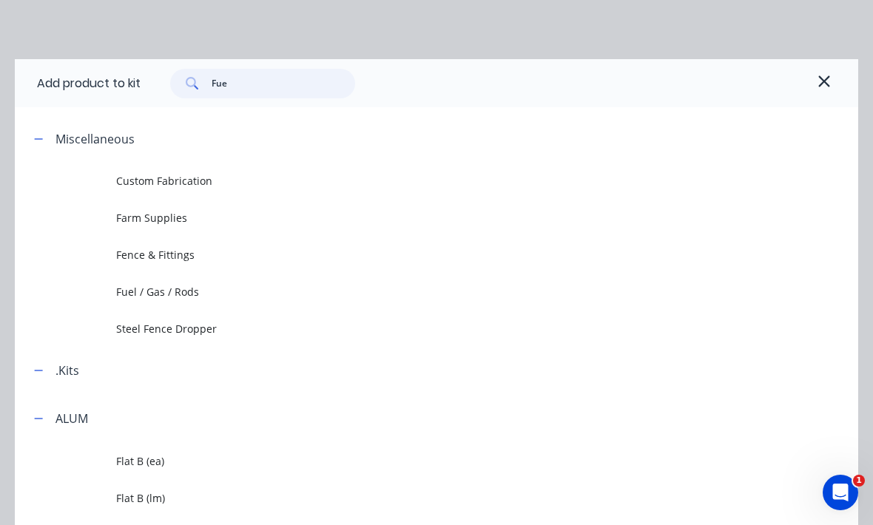
type input "Fuel"
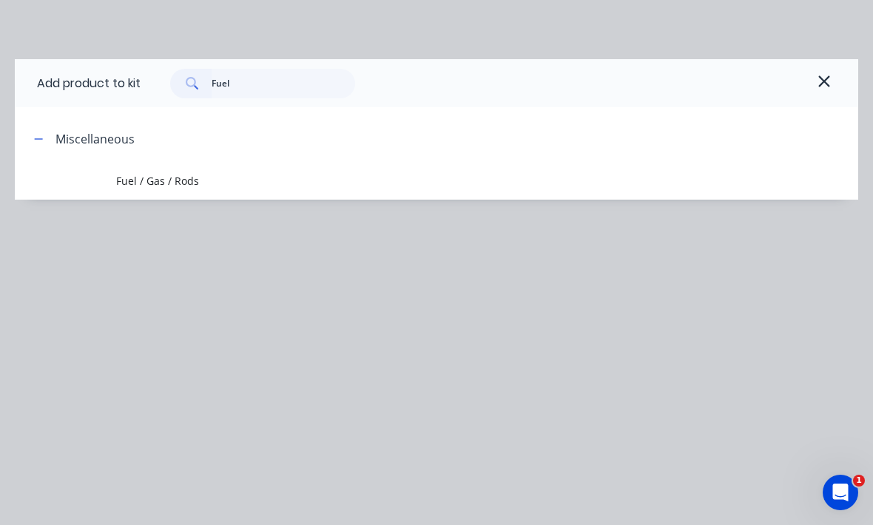
click at [362, 175] on span "Fuel / Gas / Rods" at bounding box center [413, 181] width 594 height 16
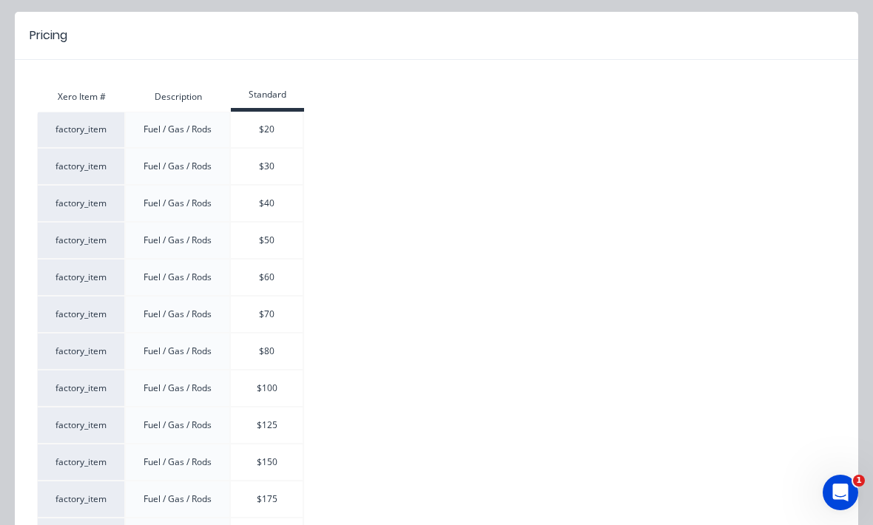
scroll to position [126, 0]
click at [212, 391] on div "Fuel / Gas / Rods" at bounding box center [178, 388] width 104 height 13
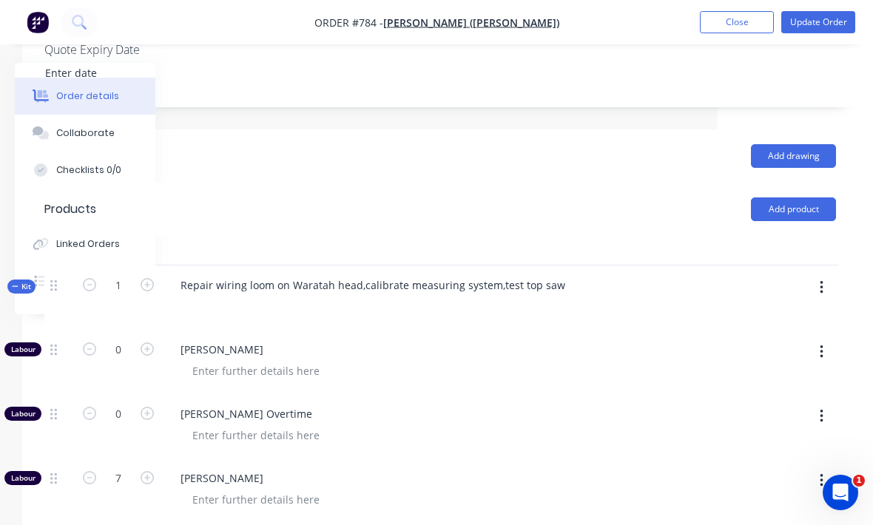
scroll to position [412, 155]
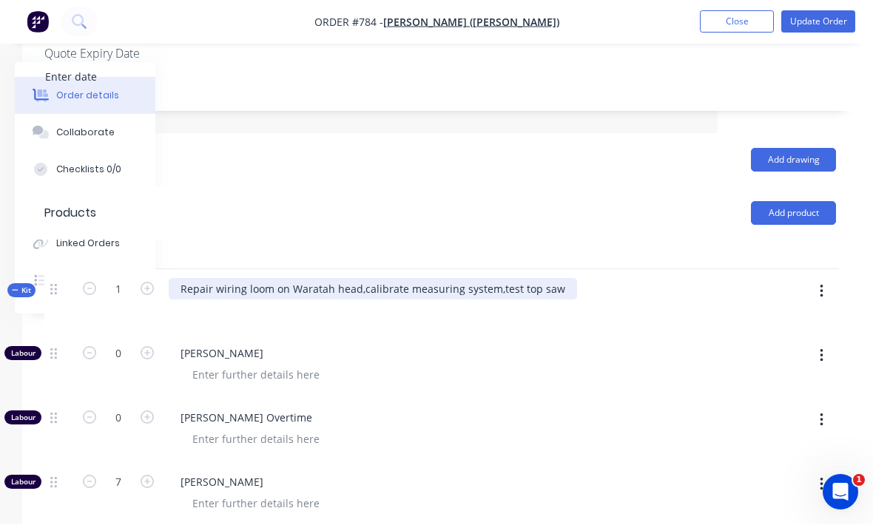
click at [278, 279] on div "Repair wiring loom on Waratah head,calibrate measuring system,test top saw" at bounding box center [373, 289] width 408 height 21
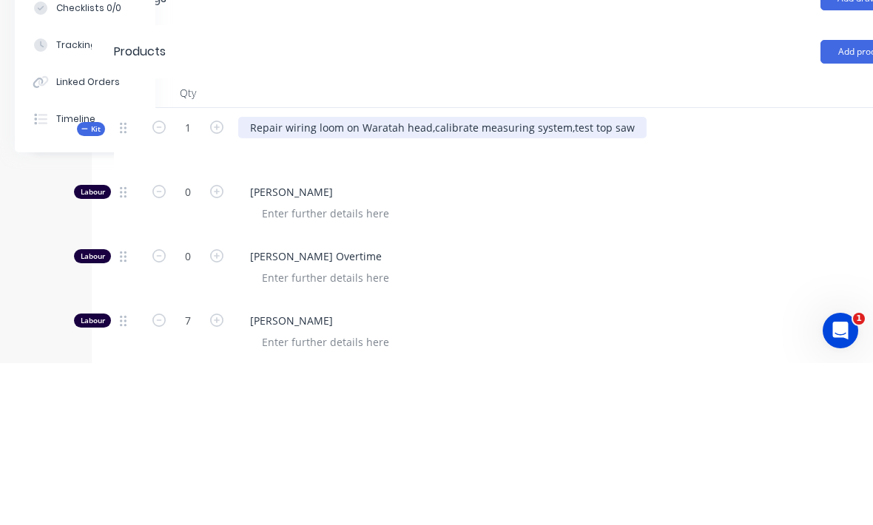
click at [286, 279] on div "Repair wiring loom on Waratah head,calibrate measuring system,test top saw" at bounding box center [442, 289] width 408 height 21
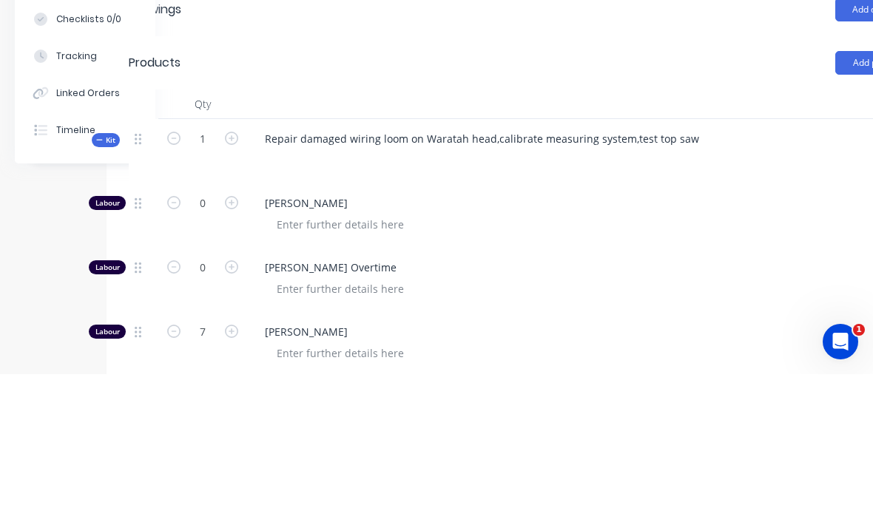
click at [841, 334] on div at bounding box center [845, 366] width 12 height 64
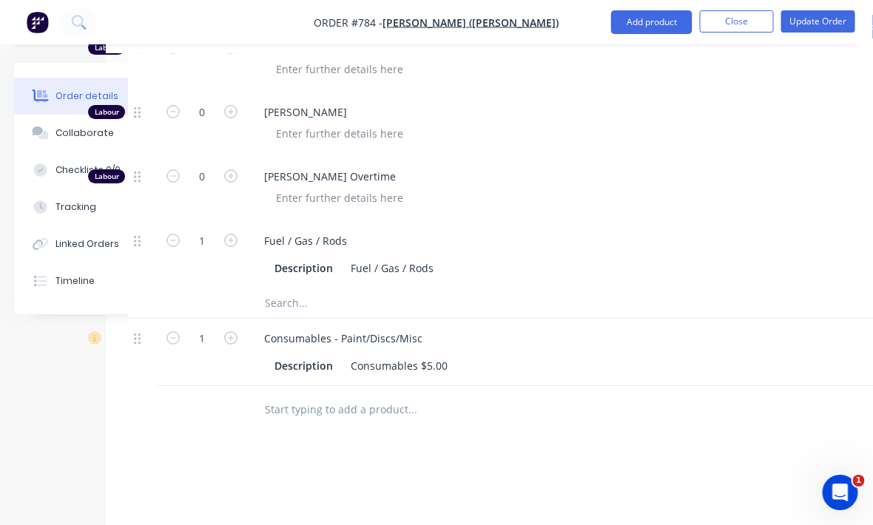
scroll to position [1040, 72]
click at [830, 16] on button "Update Order" at bounding box center [818, 21] width 74 height 22
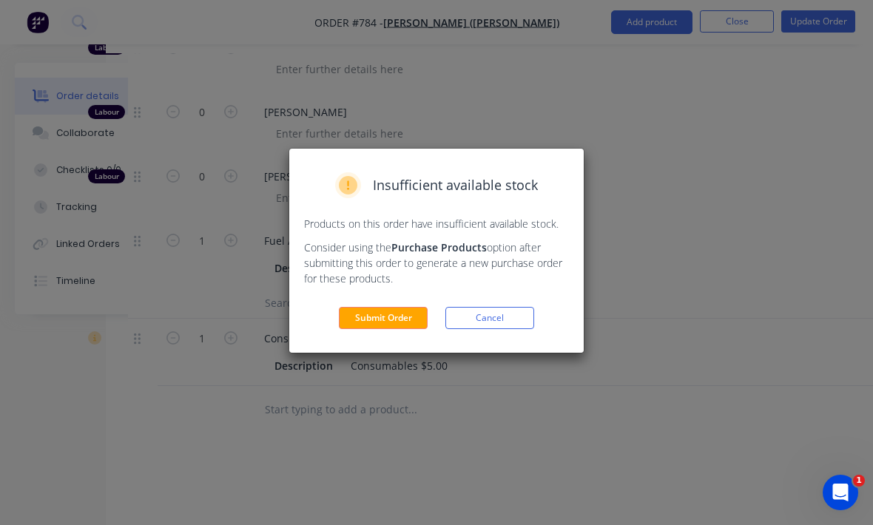
click at [406, 318] on button "Submit Order" at bounding box center [383, 318] width 89 height 22
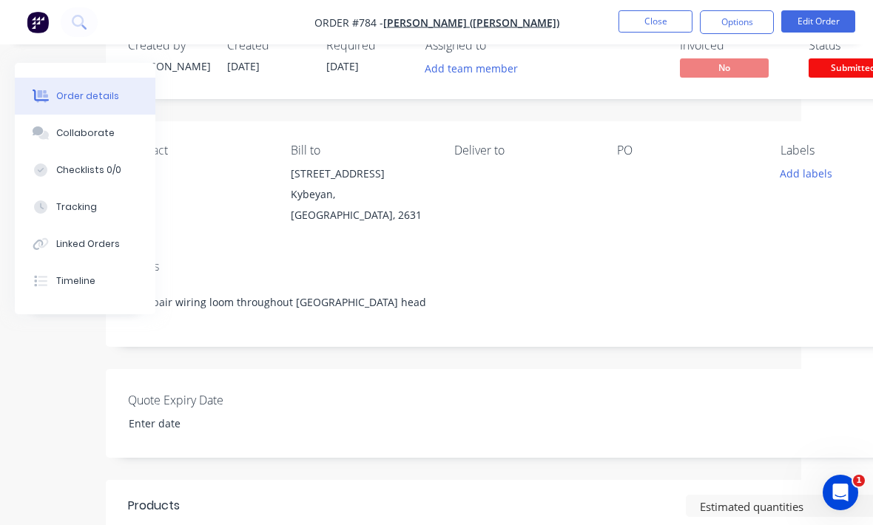
scroll to position [0, 72]
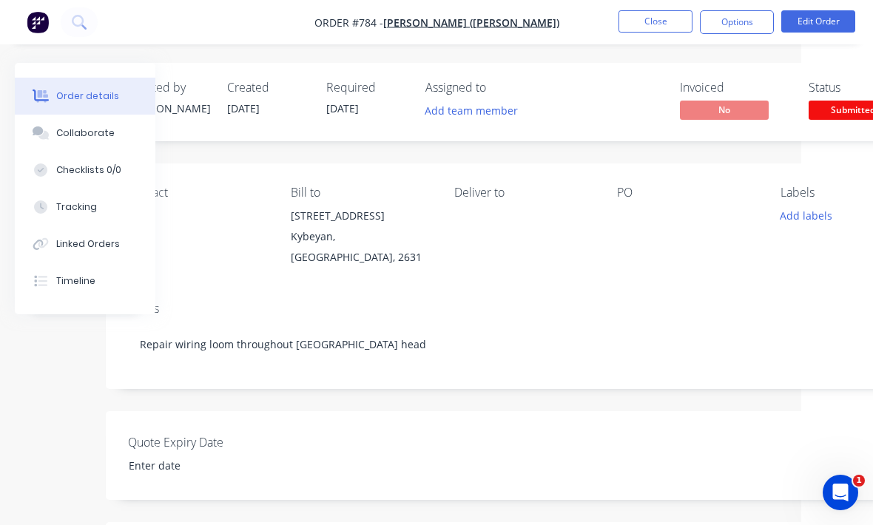
click at [674, 26] on button "Close" at bounding box center [655, 21] width 74 height 22
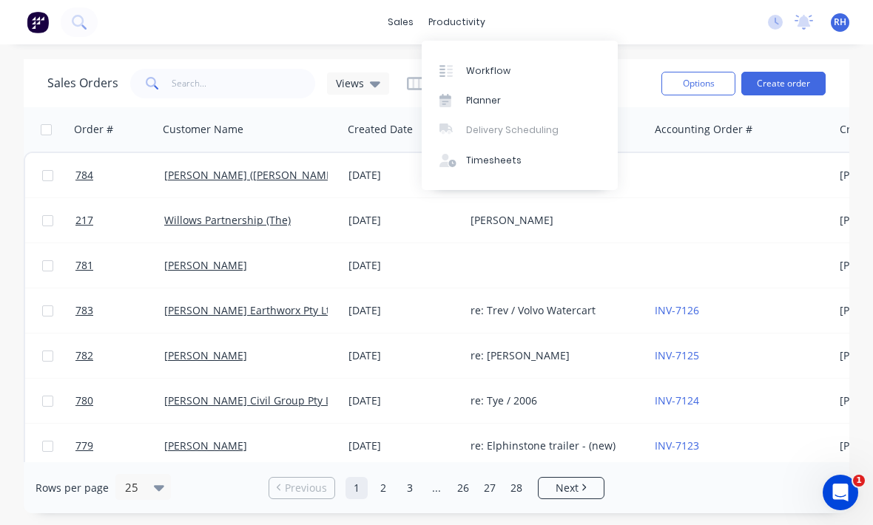
click at [520, 88] on link "Planner" at bounding box center [519, 101] width 196 height 30
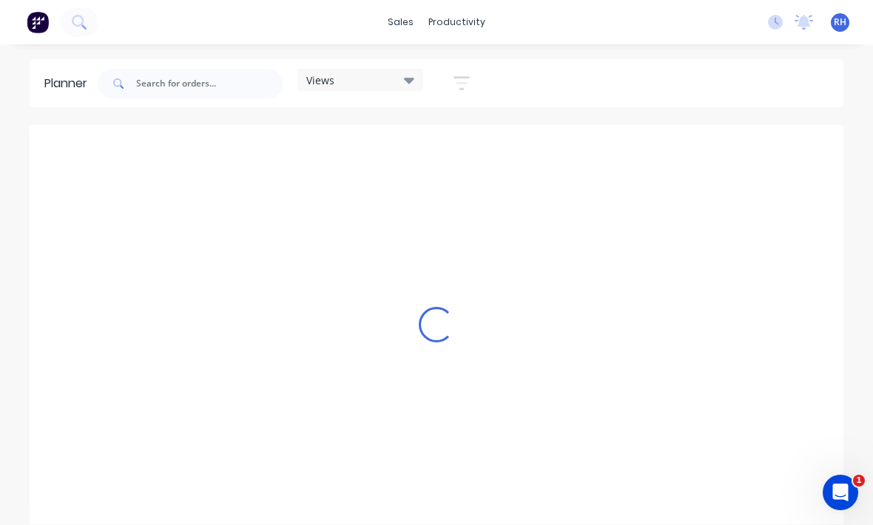
scroll to position [0, 1657]
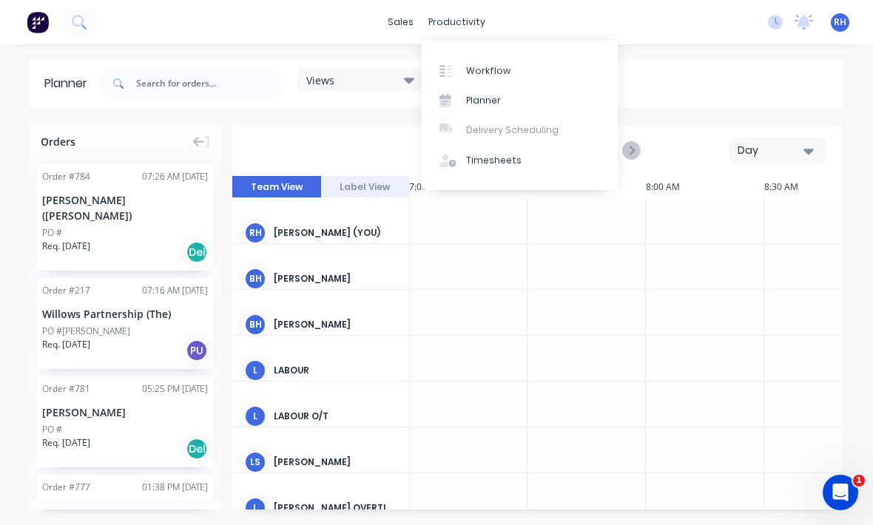
click at [509, 89] on link "Planner" at bounding box center [519, 101] width 196 height 30
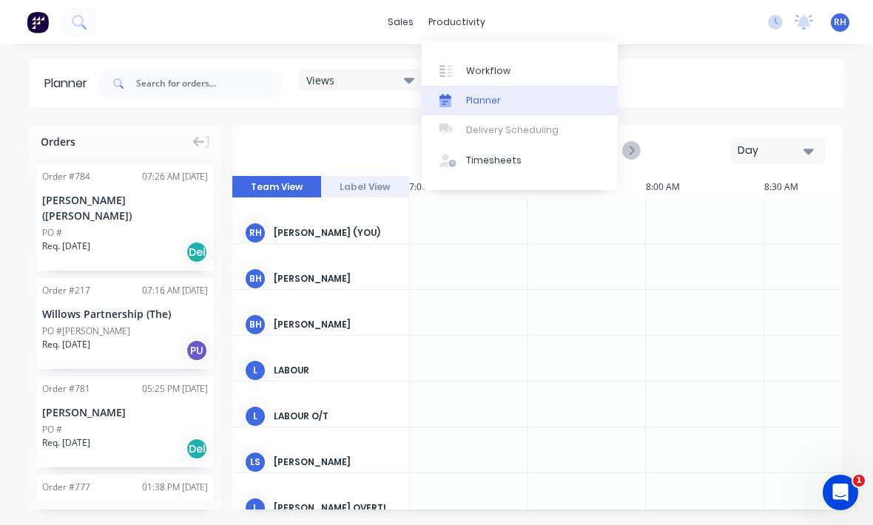
click at [492, 61] on link "Workflow" at bounding box center [519, 70] width 196 height 30
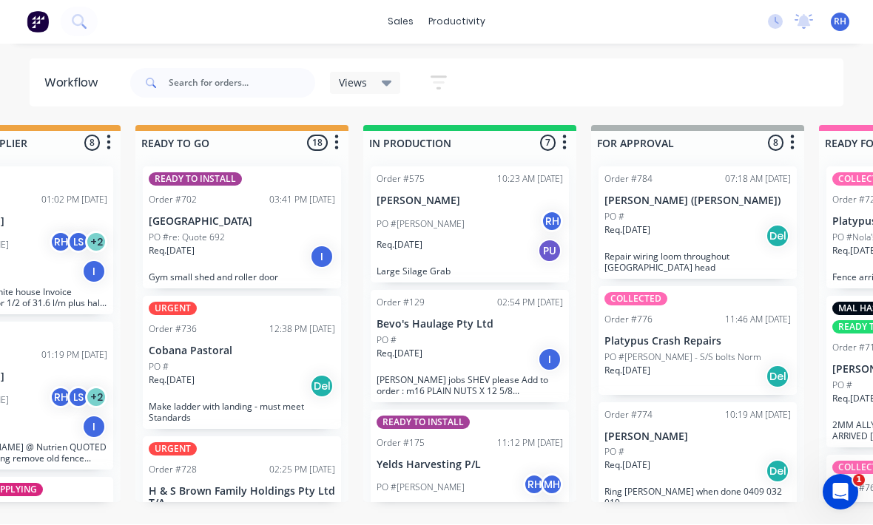
scroll to position [232, 0]
click at [733, 351] on div "PO #[PERSON_NAME] - S/S bolts Norm" at bounding box center [697, 357] width 186 height 13
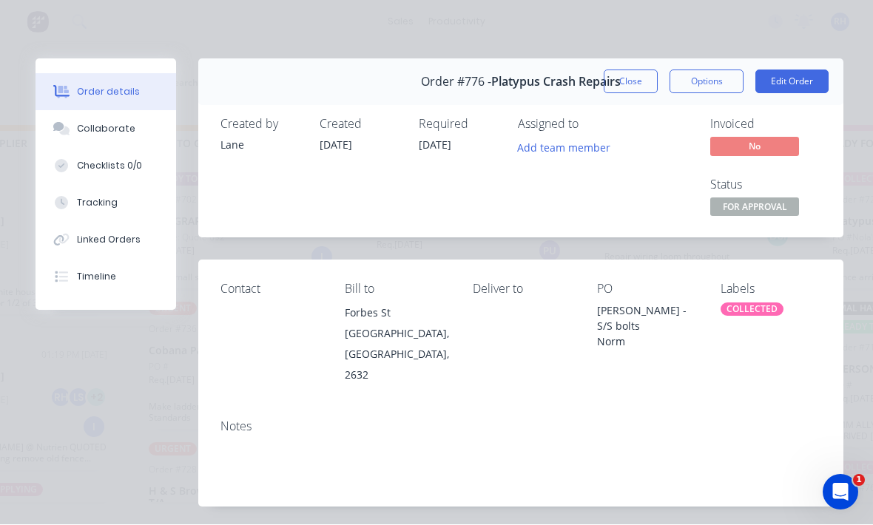
scroll to position [0, 0]
click at [637, 89] on button "Close" at bounding box center [630, 82] width 54 height 24
